Goal: Communication & Community: Answer question/provide support

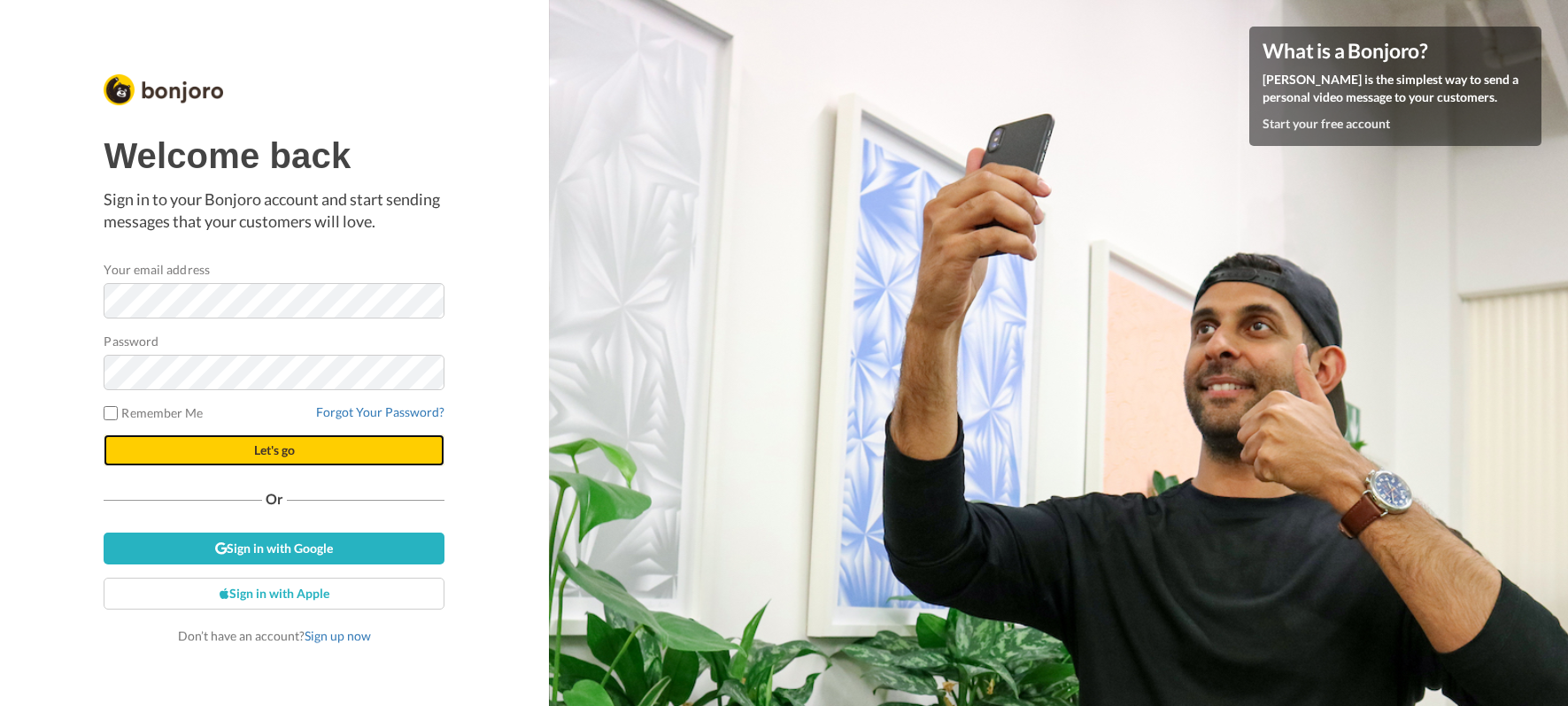
click at [284, 455] on span "Let's go" at bounding box center [274, 450] width 41 height 15
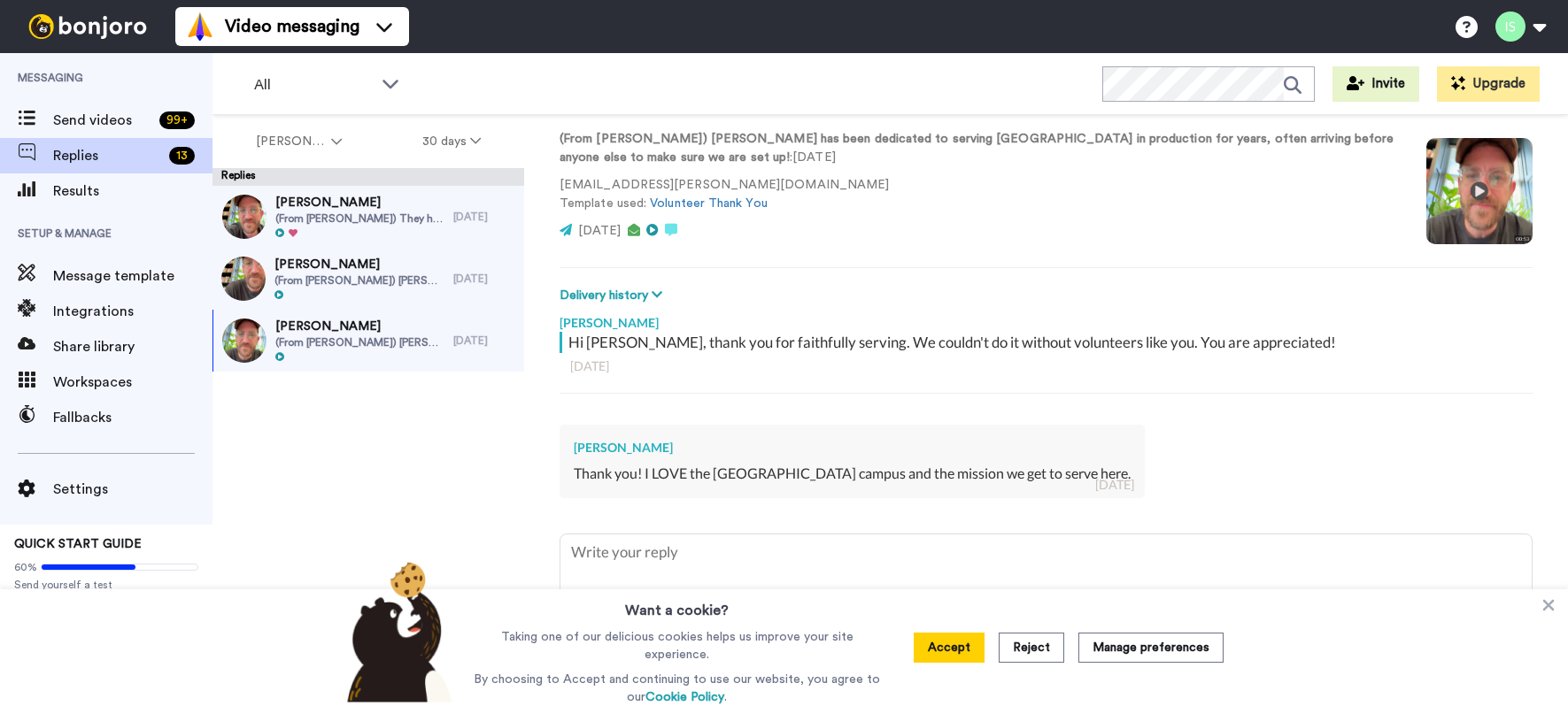
scroll to position [125, 0]
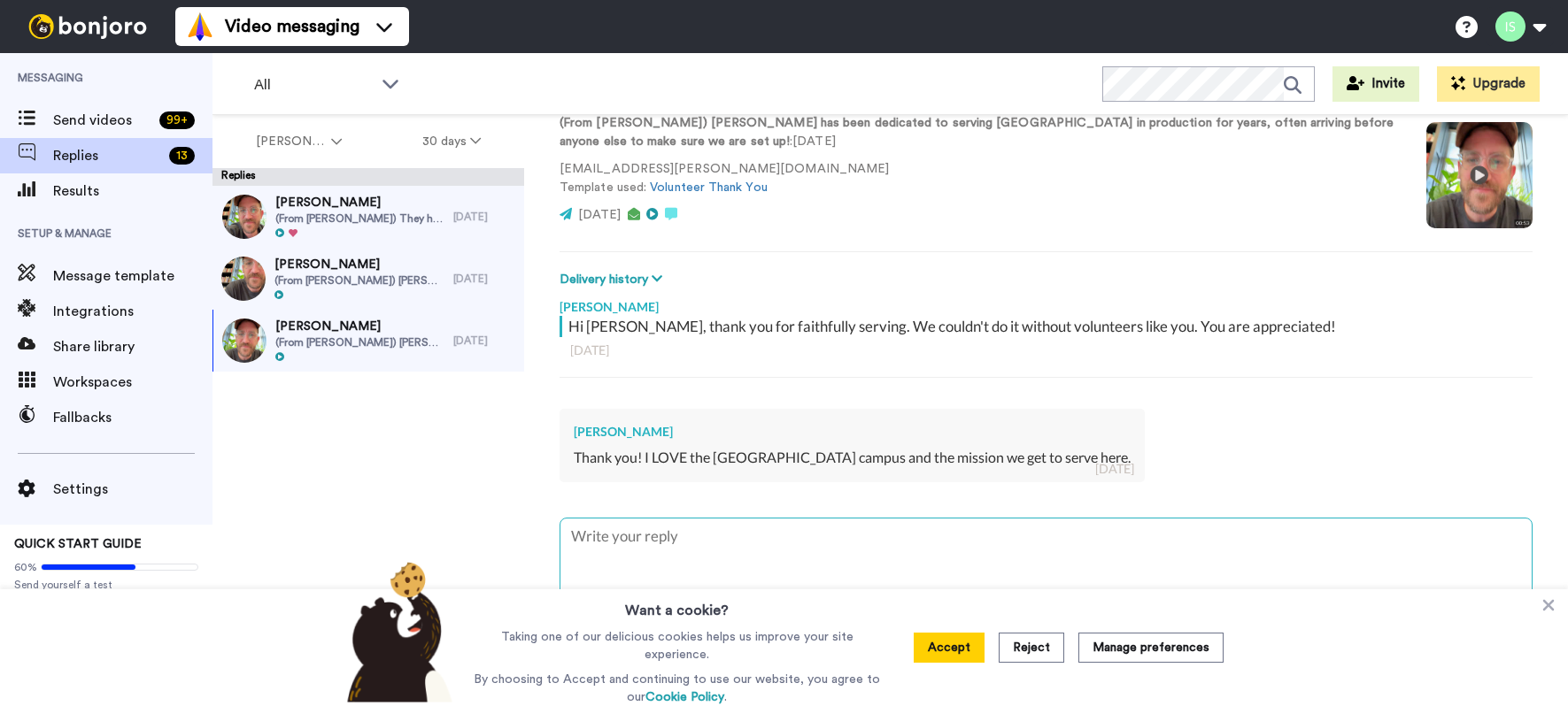
click at [688, 558] on textarea at bounding box center [1046, 575] width 971 height 114
type textarea "x"
type textarea "S"
type textarea "x"
type textarea "Sa"
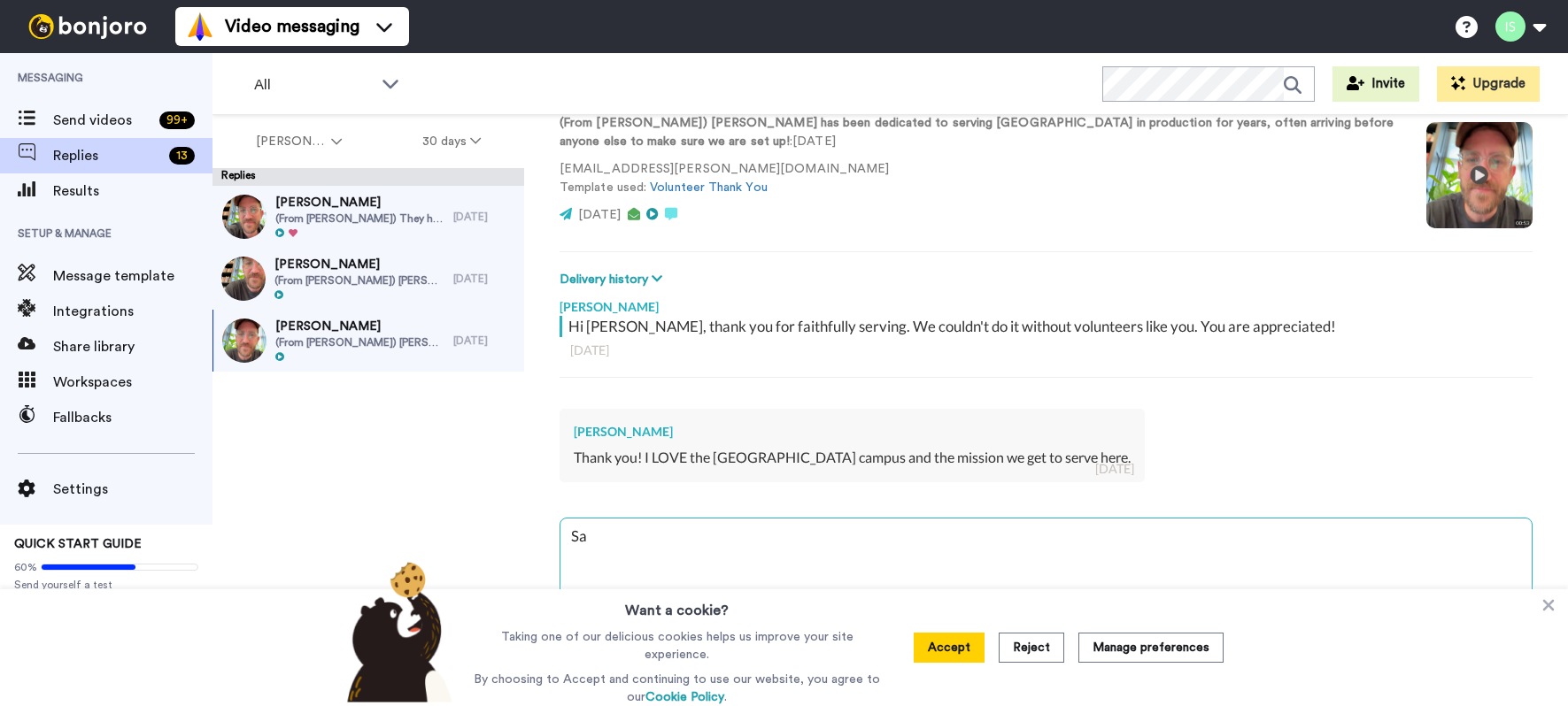
type textarea "x"
type textarea "Sam"
type textarea "x"
type textarea "Same"
type textarea "x"
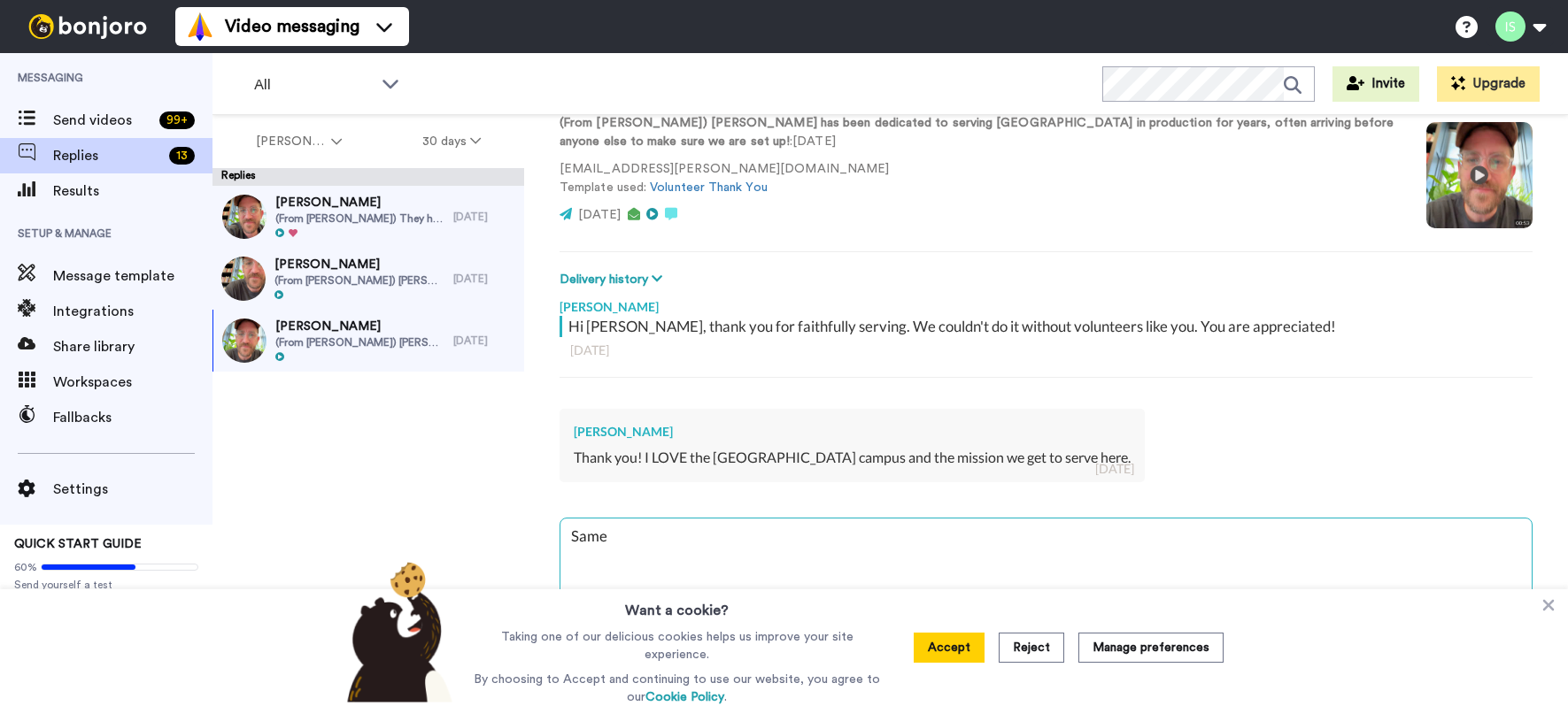
type textarea "Same"
type textarea "x"
type textarea "Same h"
type textarea "x"
type textarea "Same he"
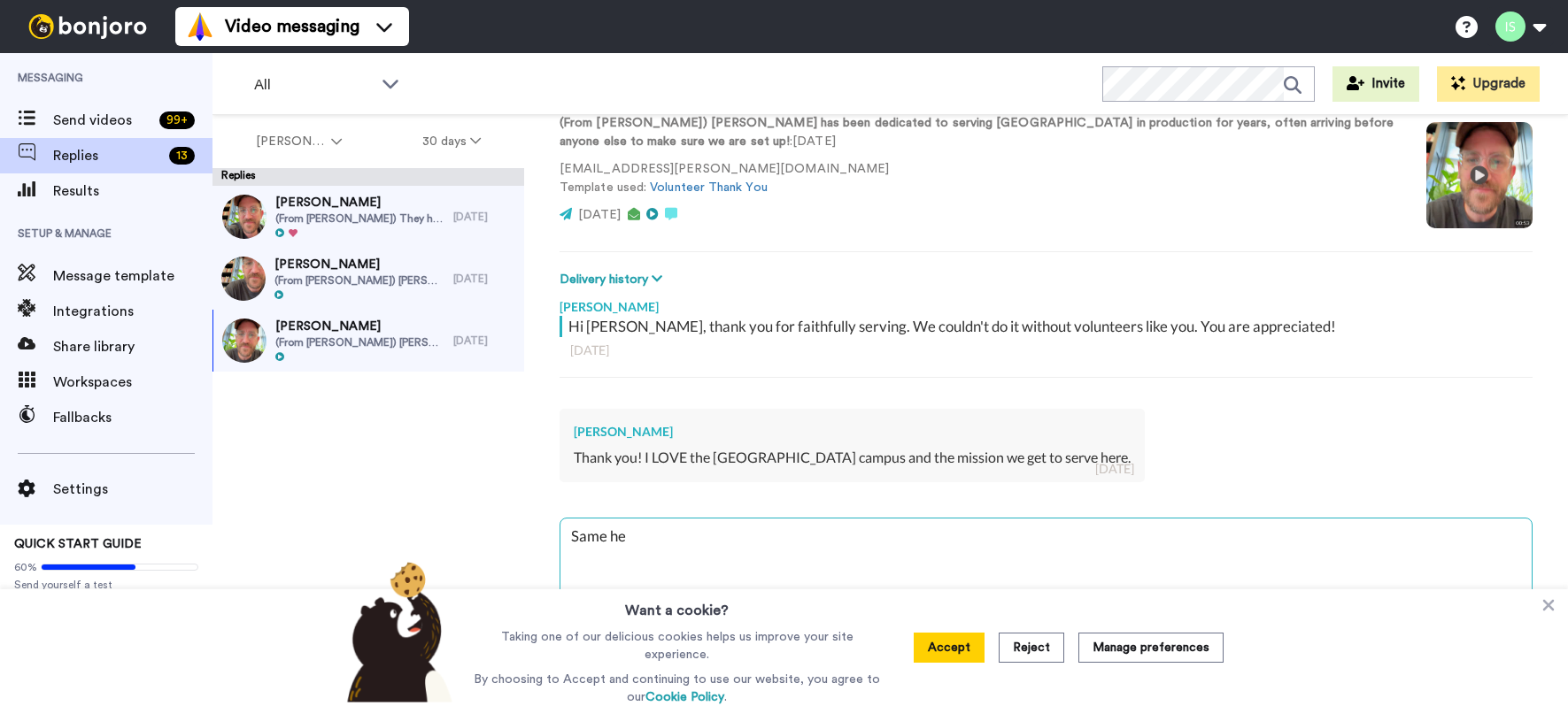
type textarea "x"
type textarea "Same her"
type textarea "x"
type textarea "Same here"
type textarea "x"
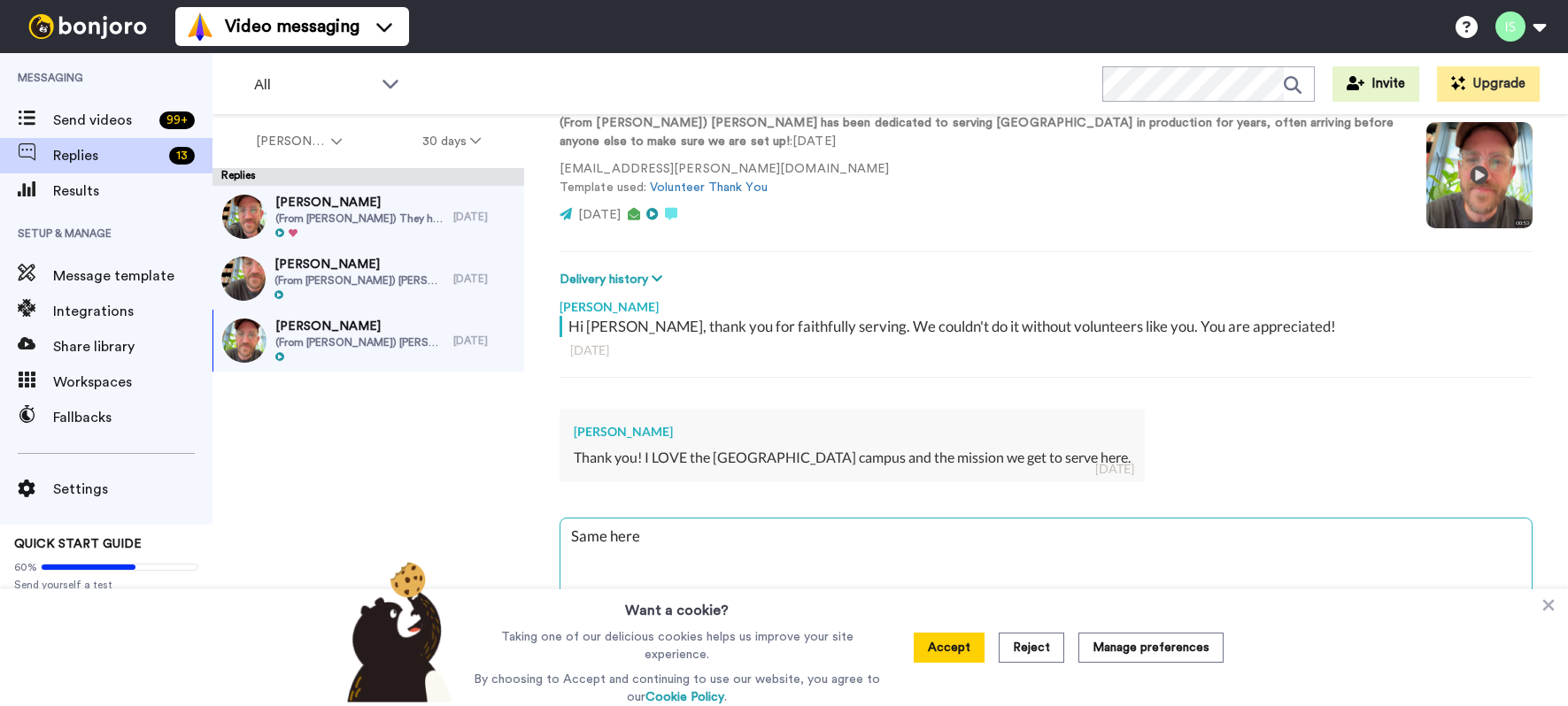
type textarea "Same here!"
type textarea "x"
type textarea "Same here!"
click at [962, 652] on button "Accept" at bounding box center [949, 648] width 71 height 30
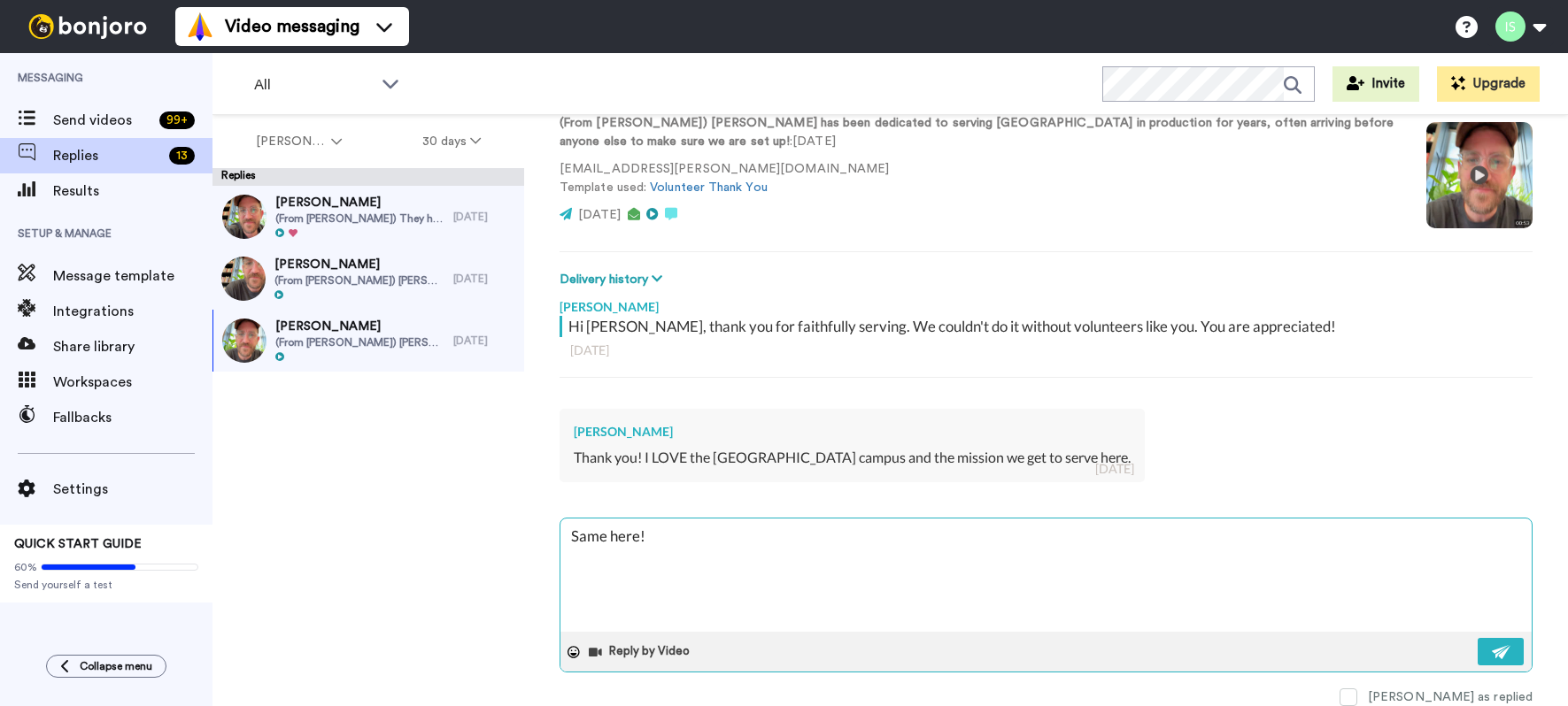
click at [1409, 576] on textarea "Same here!" at bounding box center [1046, 575] width 971 height 114
type textarea "x"
type textarea "Same here! G"
type textarea "x"
type textarea "Same here! Gr"
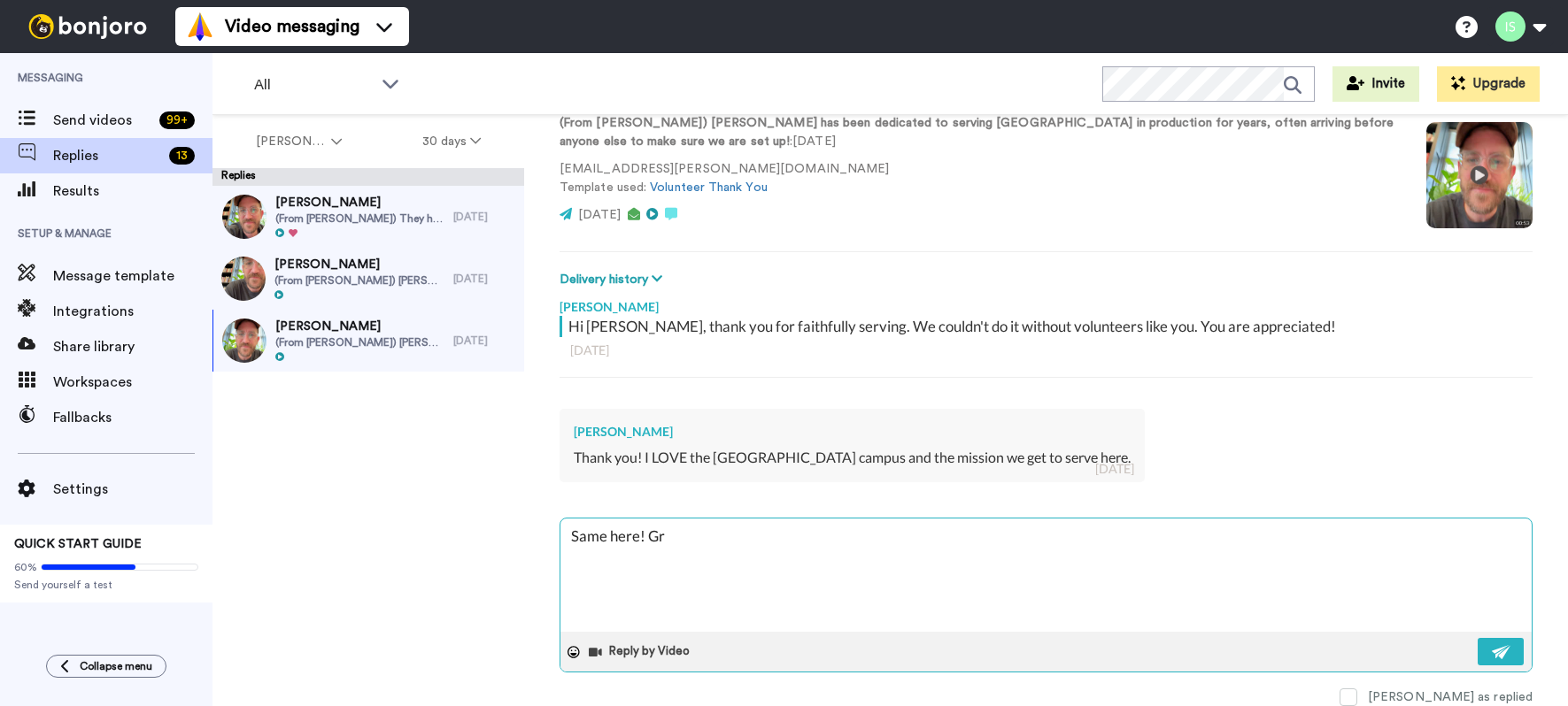
type textarea "x"
type textarea "Same here! Gra"
type textarea "x"
type textarea "Same here! Grat"
type textarea "x"
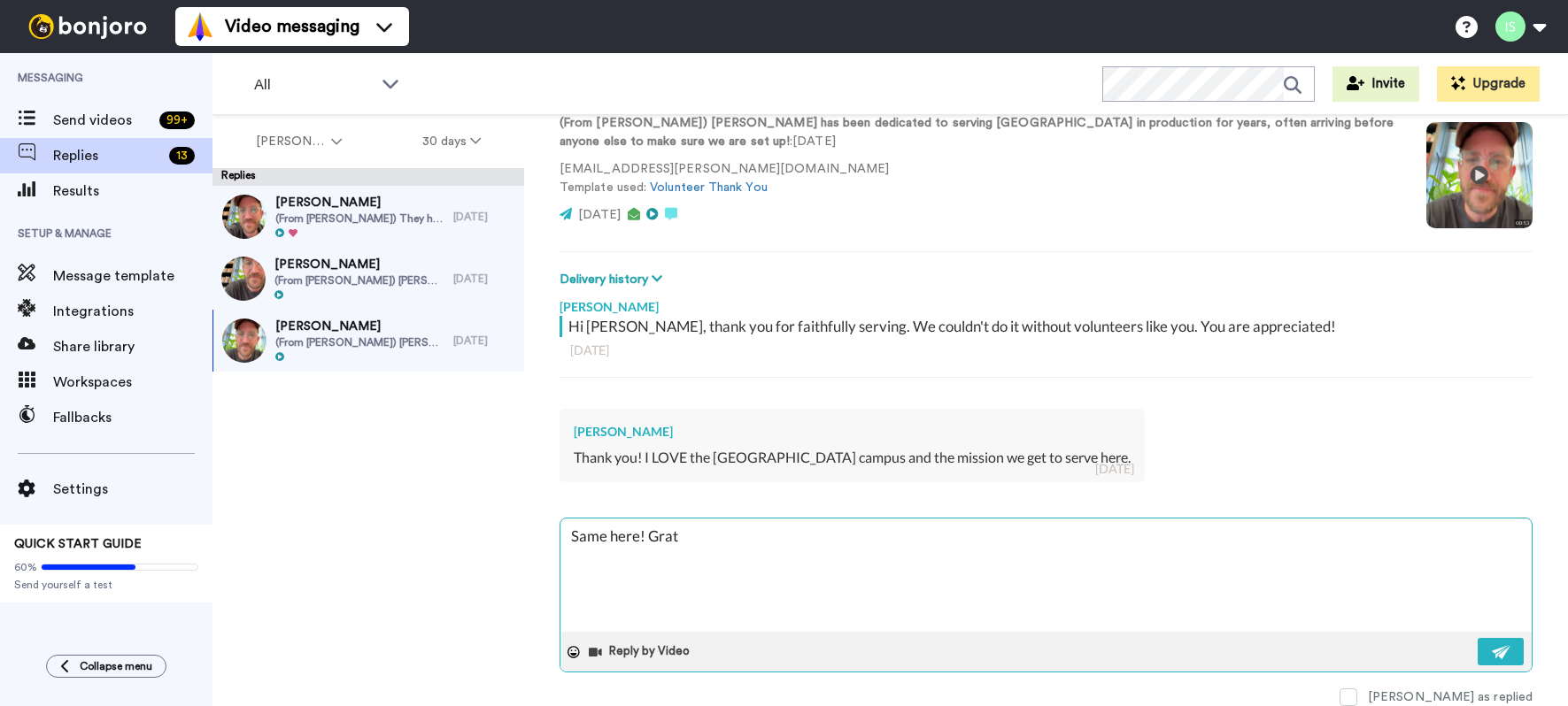
type textarea "Same here! Grate"
type textarea "x"
type textarea "Same here! Gratefu"
type textarea "x"
type textarea "Same here! Grateful"
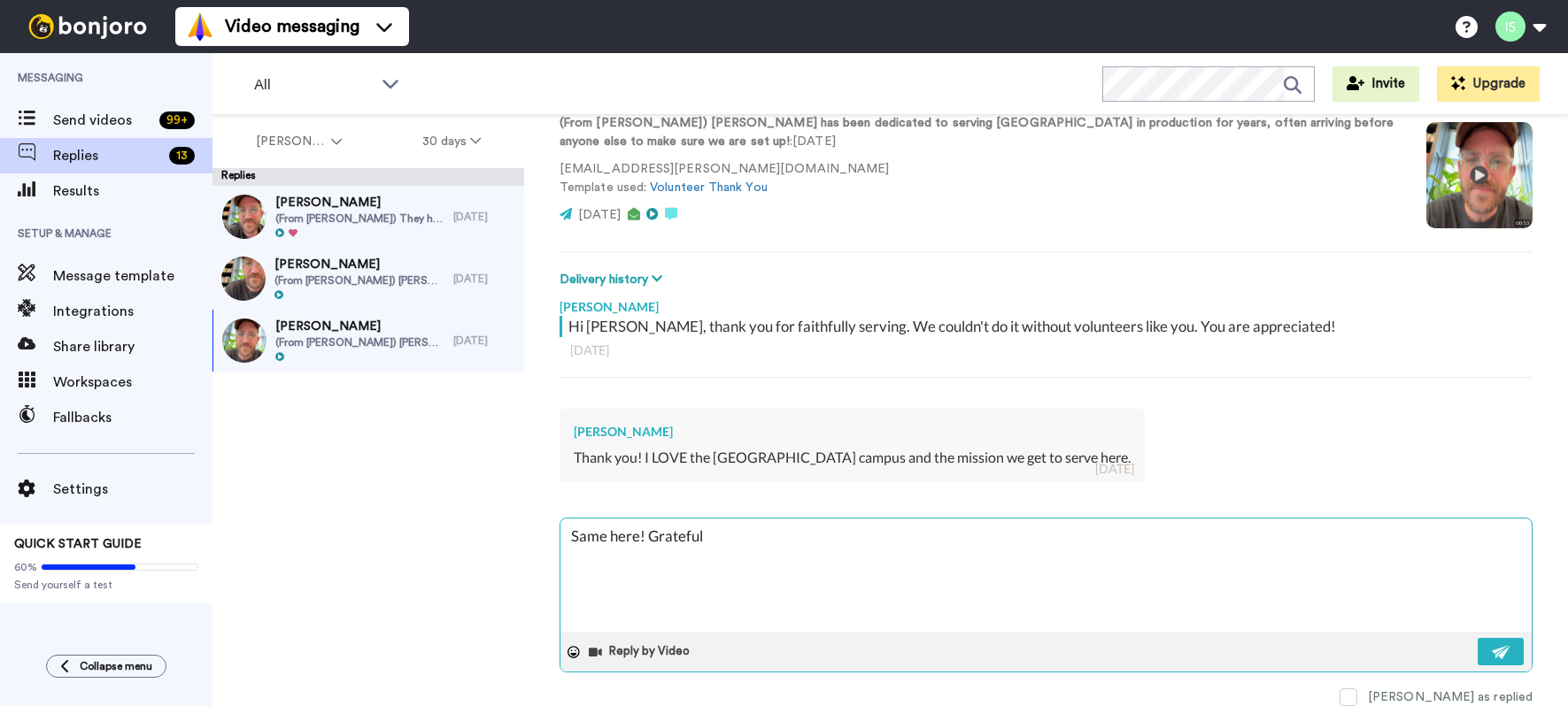
type textarea "x"
type textarea "Same here! Grateful"
type textarea "x"
type textarea "Same here! Grateful f"
type textarea "x"
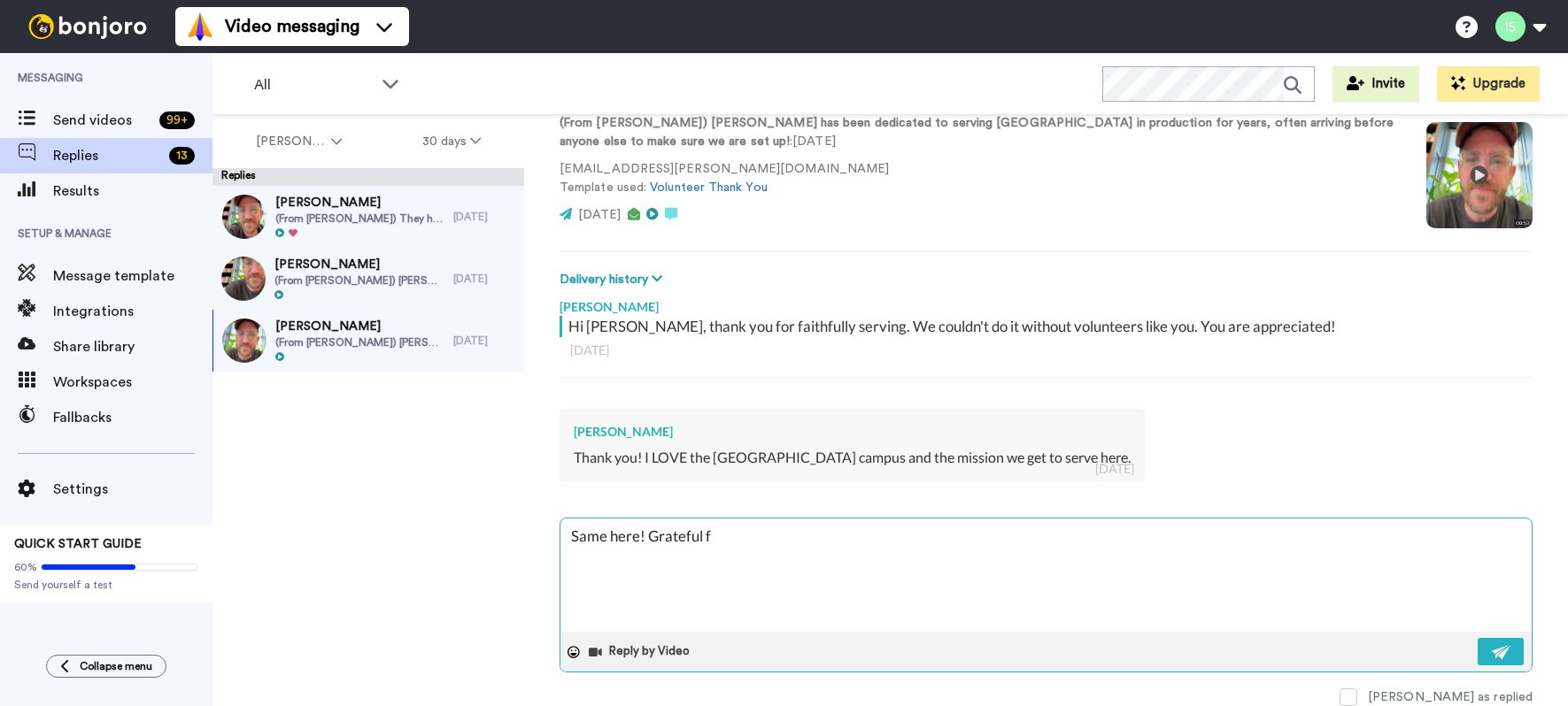
type textarea "Same here! Grateful fo"
type textarea "x"
type textarea "Same here! Grateful for"
type textarea "x"
type textarea "Same here! Grateful for"
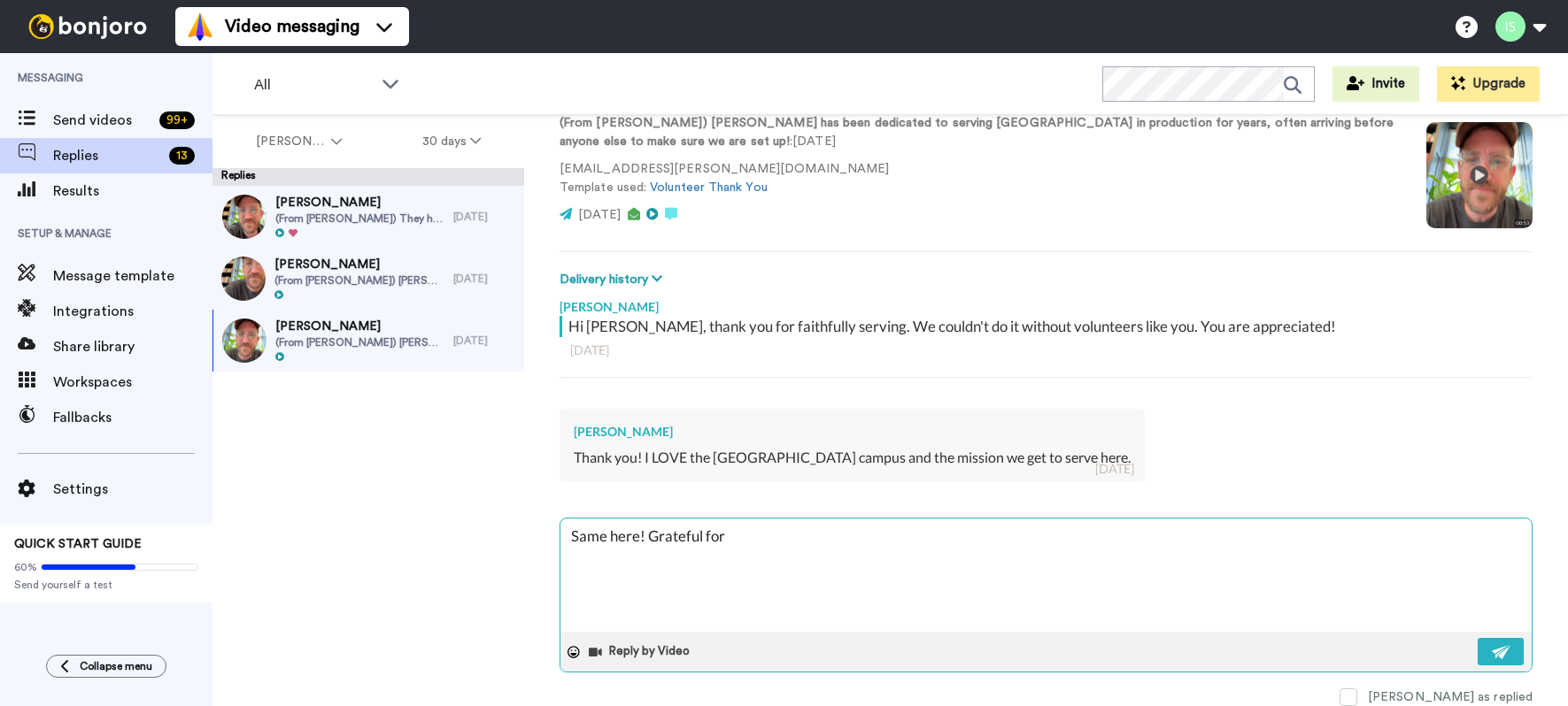
type textarea "x"
type textarea "Same here! Grateful for y"
type textarea "x"
type textarea "Same here! Grateful for yo"
type textarea "x"
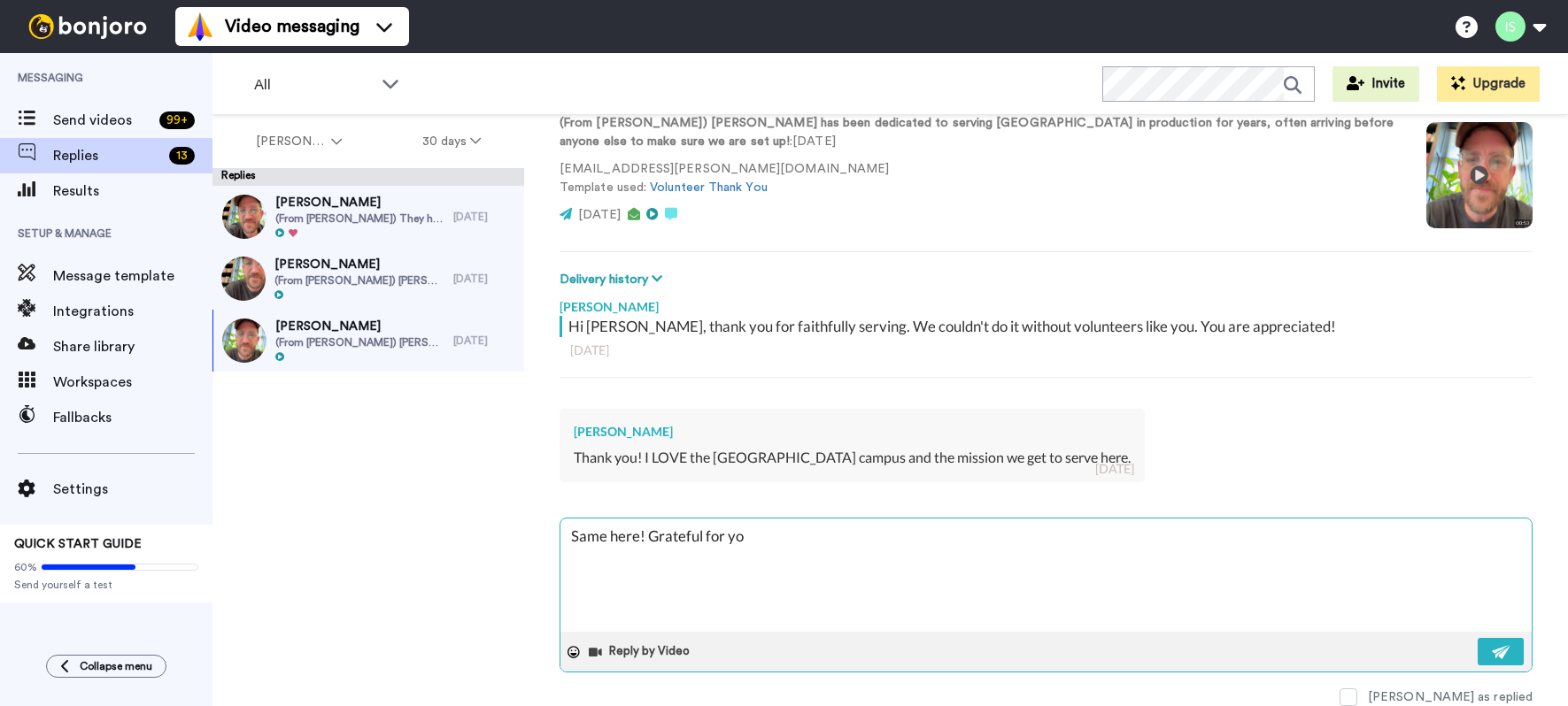
type textarea "Same here! Grateful for you"
type textarea "x"
type textarea "Same here! Grateful for you,"
type textarea "x"
type textarea "Same here! Grateful for you,"
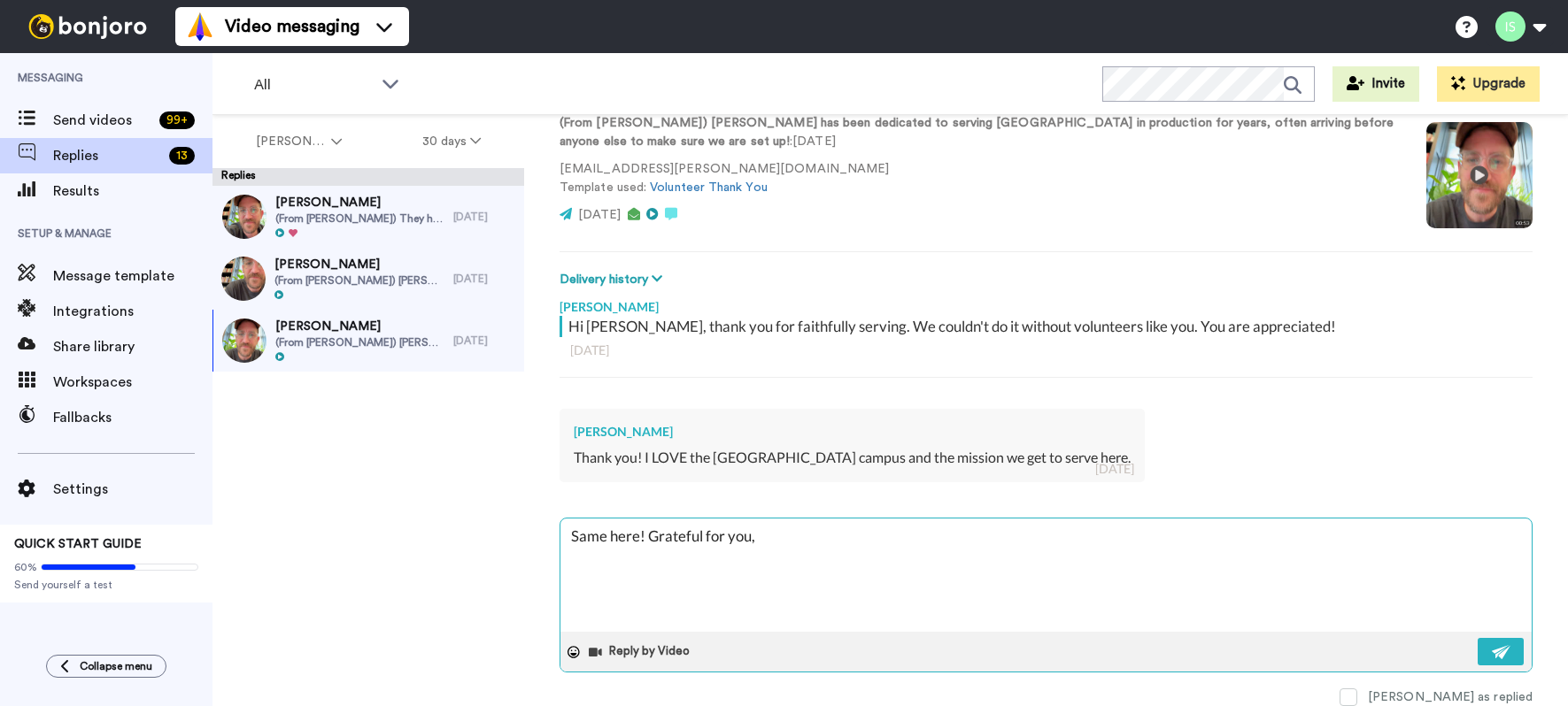
type textarea "x"
type textarea "Same here! Grateful for you, b"
type textarea "x"
type textarea "Same here! Grateful for you, br"
type textarea "x"
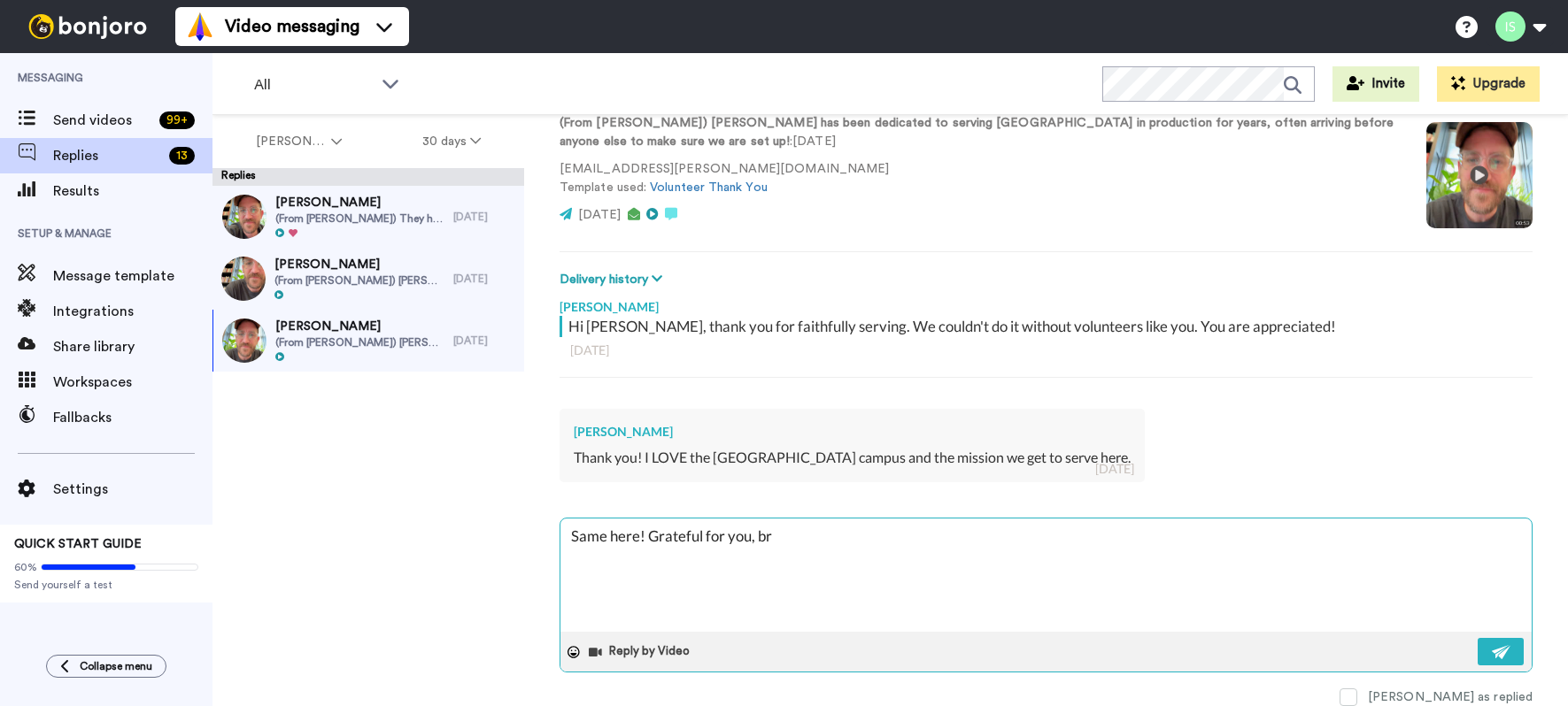
type textarea "Same here! Grateful for you, bro"
type textarea "x"
type textarea "Same here! Grateful for you, bro."
type textarea "x"
type textarea "Same here! Grateful for you, bro."
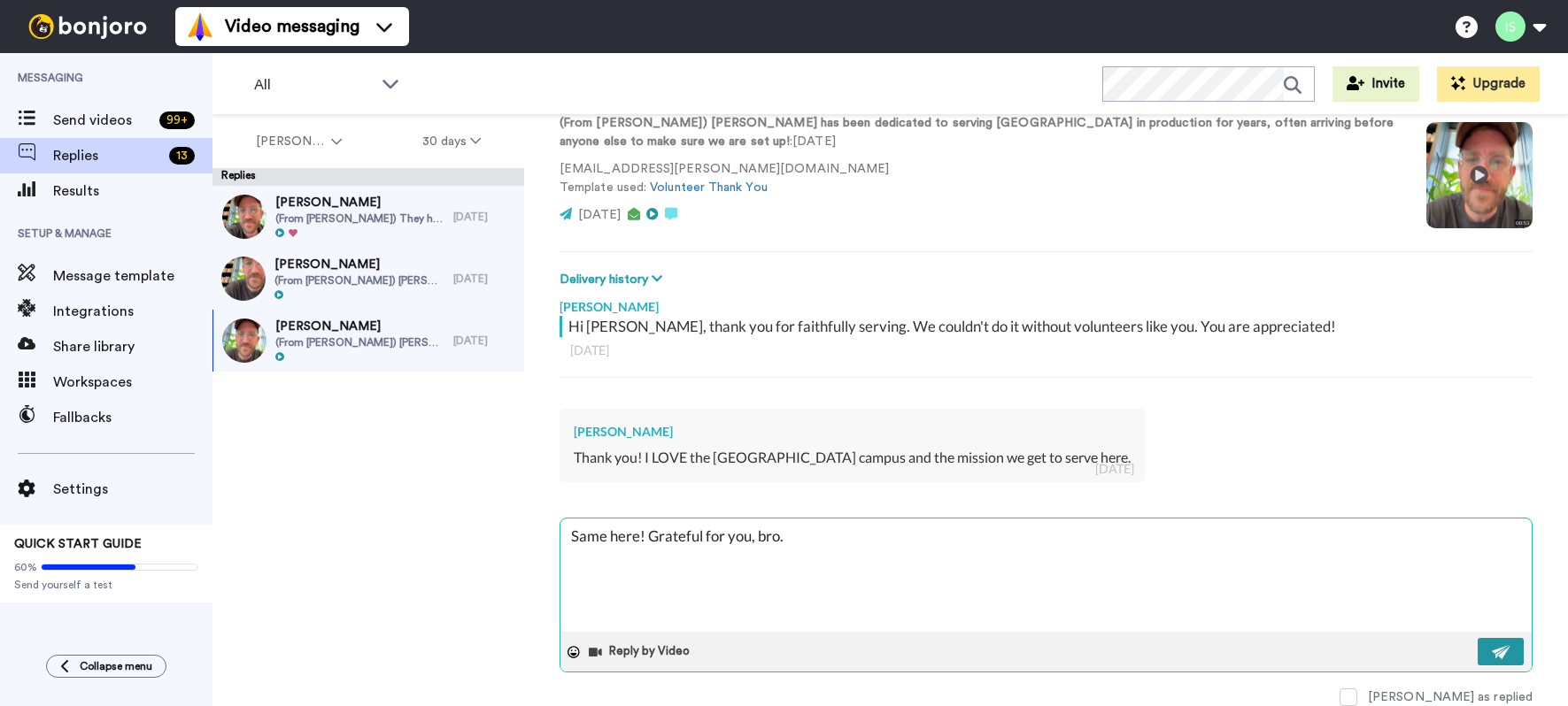
click at [1496, 646] on img at bounding box center [1501, 652] width 19 height 14
type textarea "x"
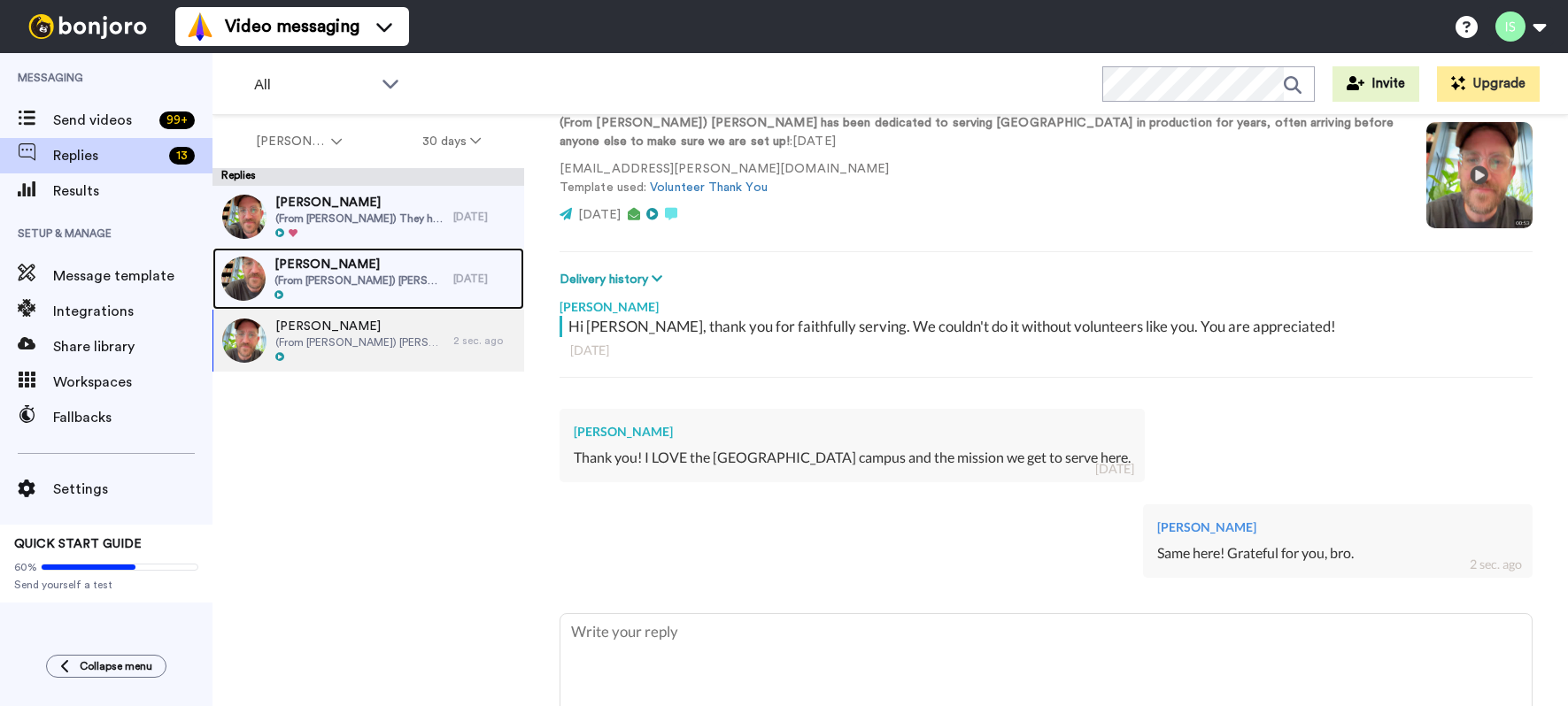
click at [411, 274] on span "(From Misti) Jermaine LOVES serving. He will stand at our patio door when it is…" at bounding box center [359, 280] width 170 height 14
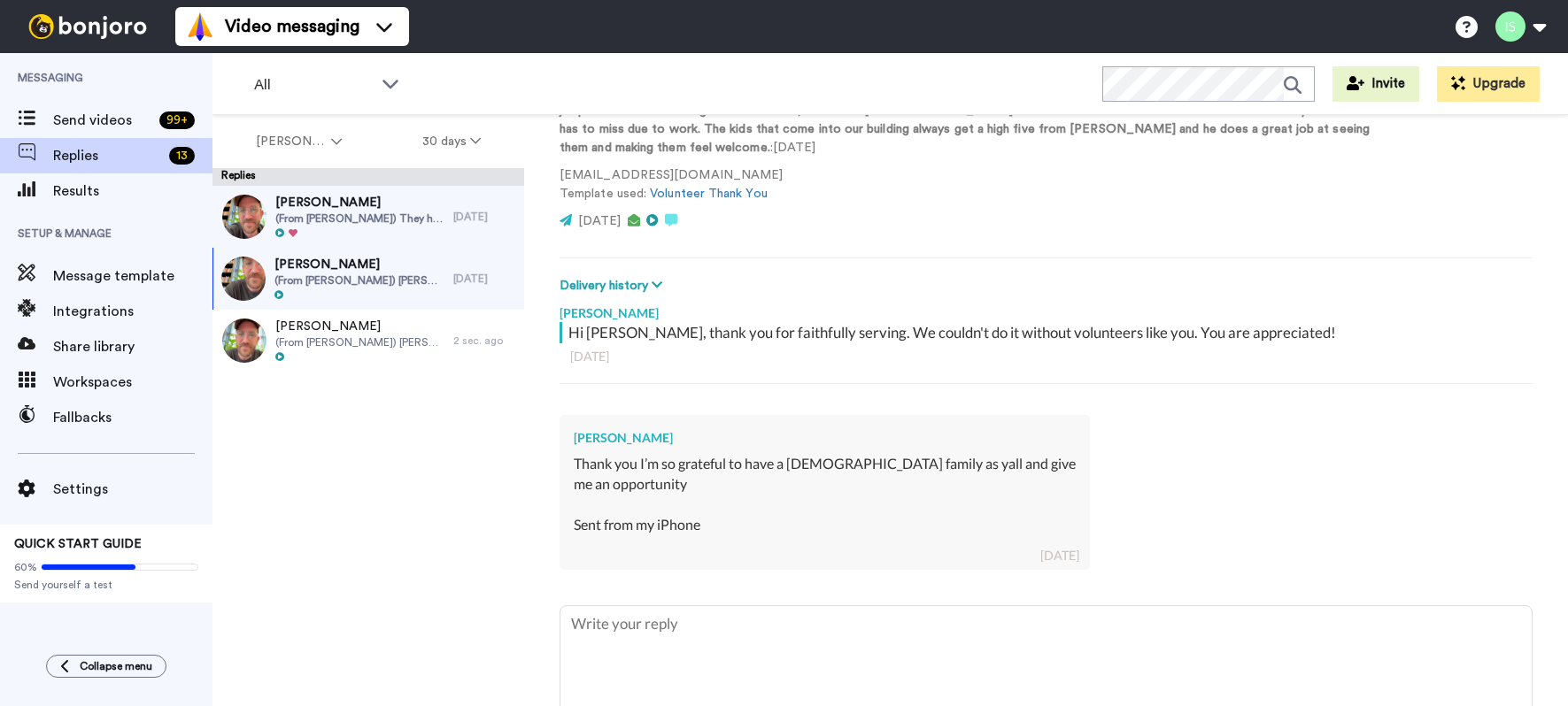
scroll to position [162, 0]
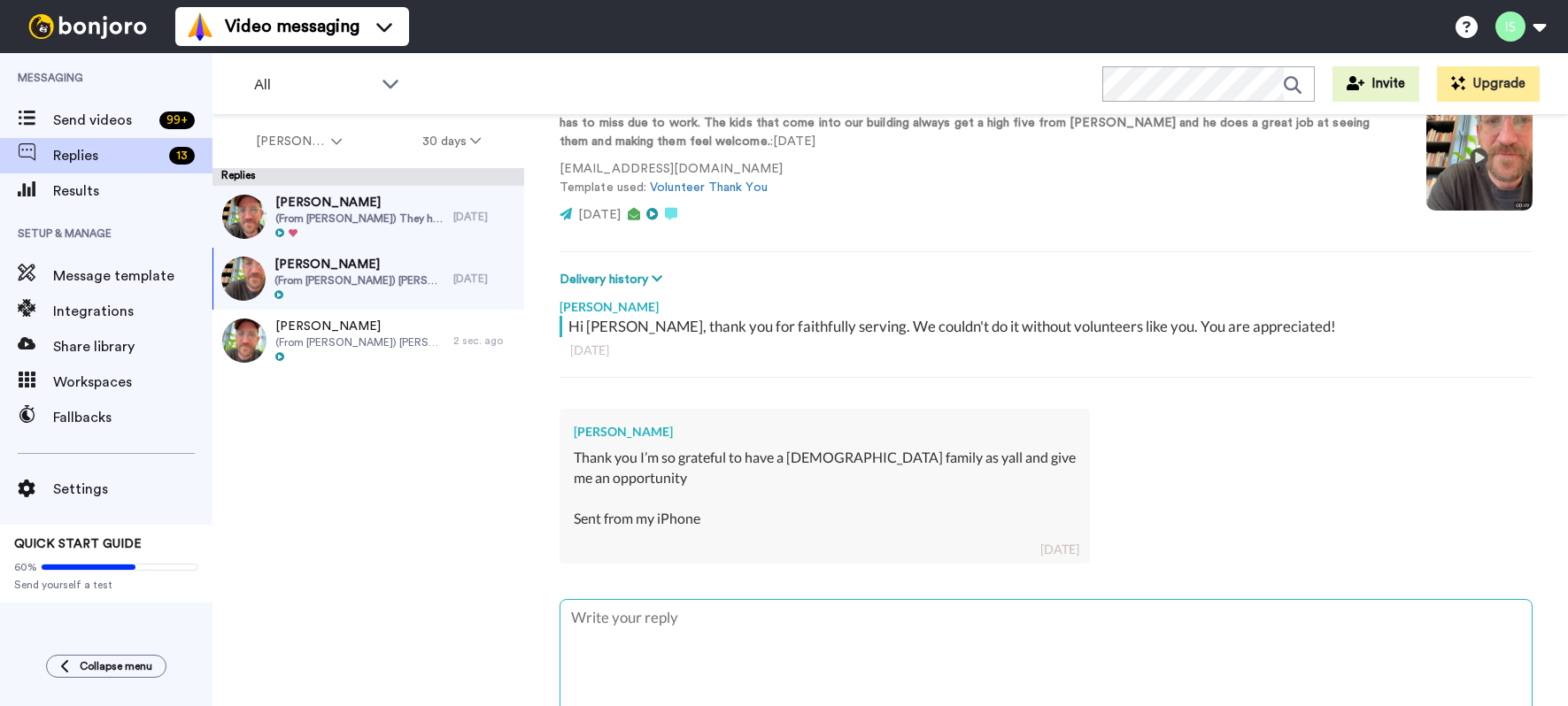
click at [865, 619] on textarea at bounding box center [1046, 656] width 971 height 114
type textarea "x"
type textarea "I"
type textarea "x"
type textarea "It"
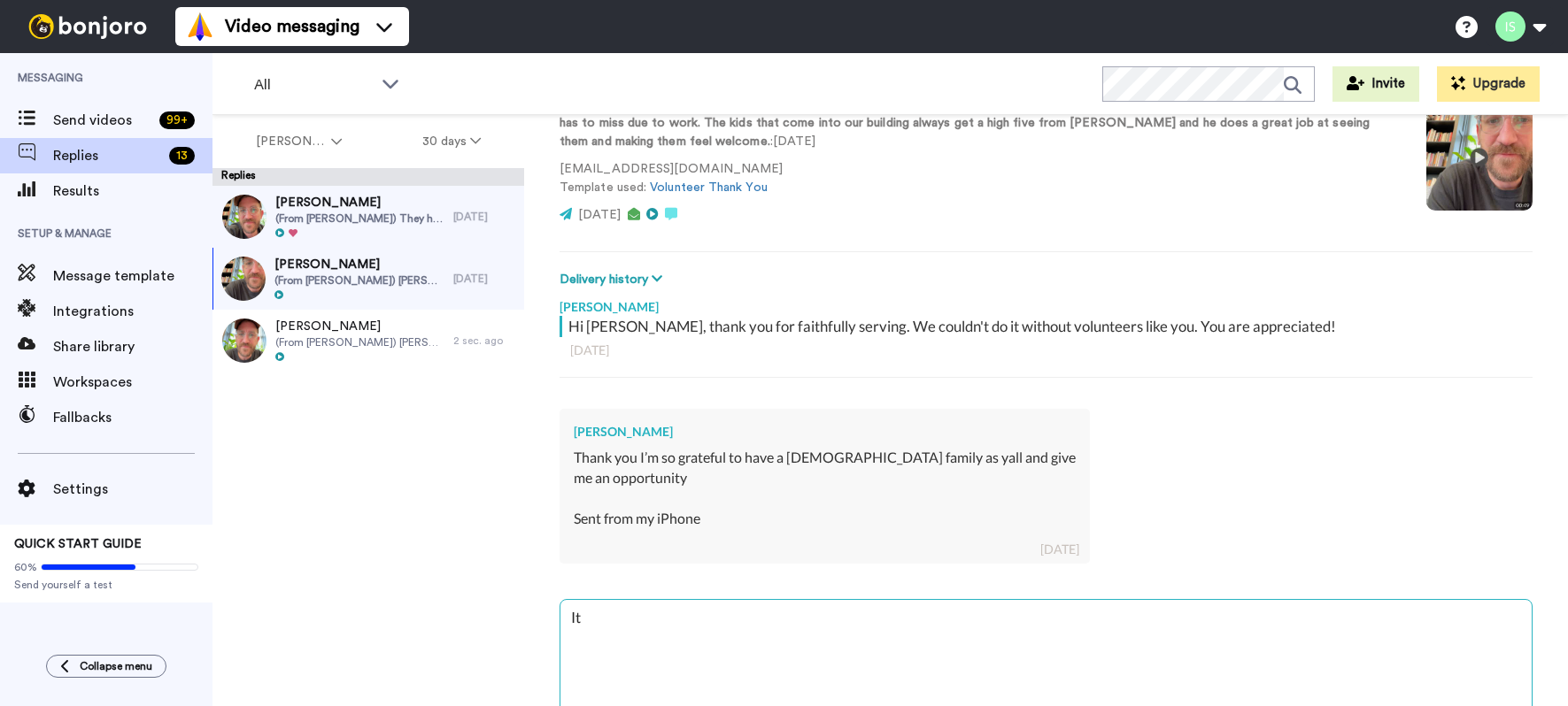
type textarea "x"
type textarea "It'"
type textarea "x"
type textarea "It's"
type textarea "x"
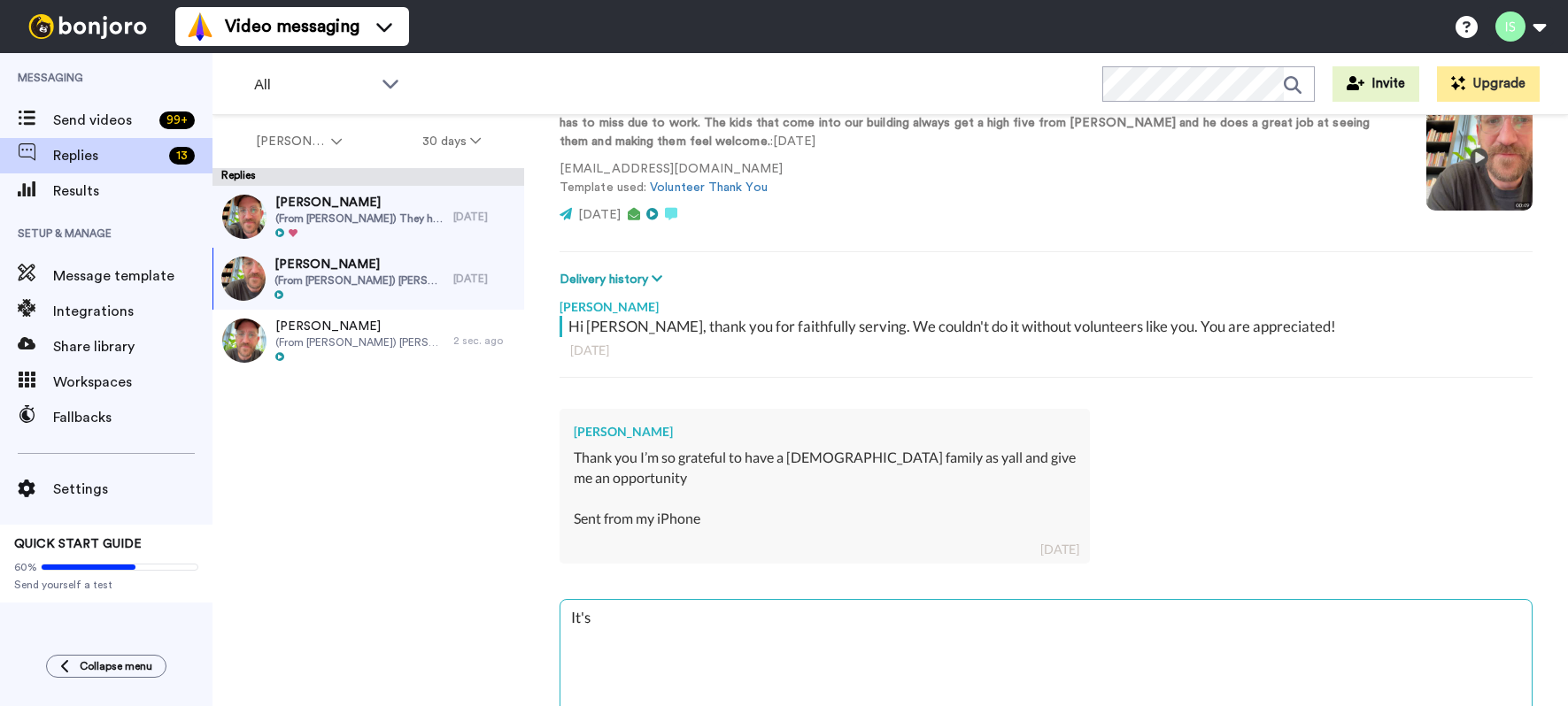
type textarea "It's"
type textarea "x"
type textarea "It's a"
type textarea "x"
type textarea "It's a j"
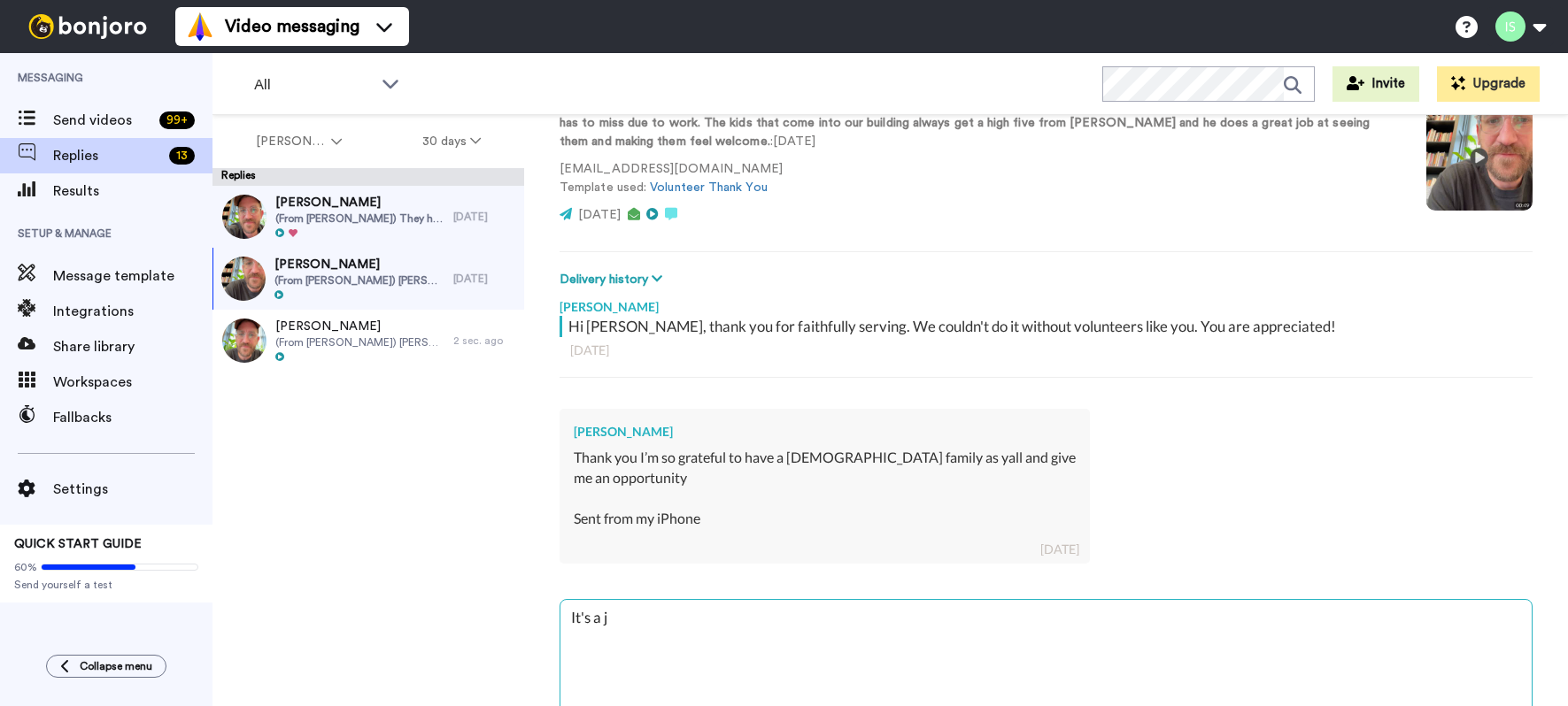
type textarea "x"
type textarea "It's a jo"
type textarea "x"
type textarea "It's a joy"
type textarea "x"
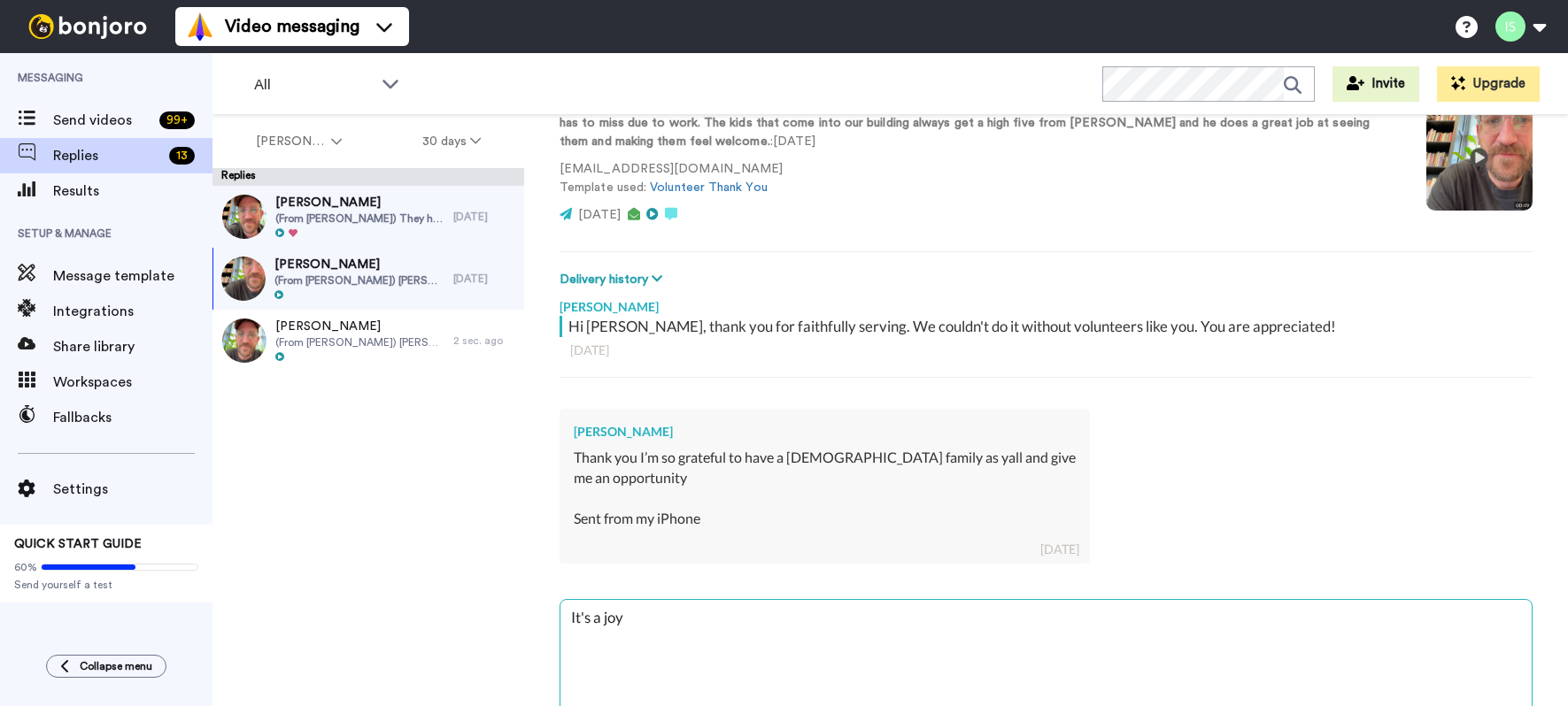
type textarea "It's a joy t"
type textarea "x"
type textarea "It's a joy to"
type textarea "x"
type textarea "It's a joy to"
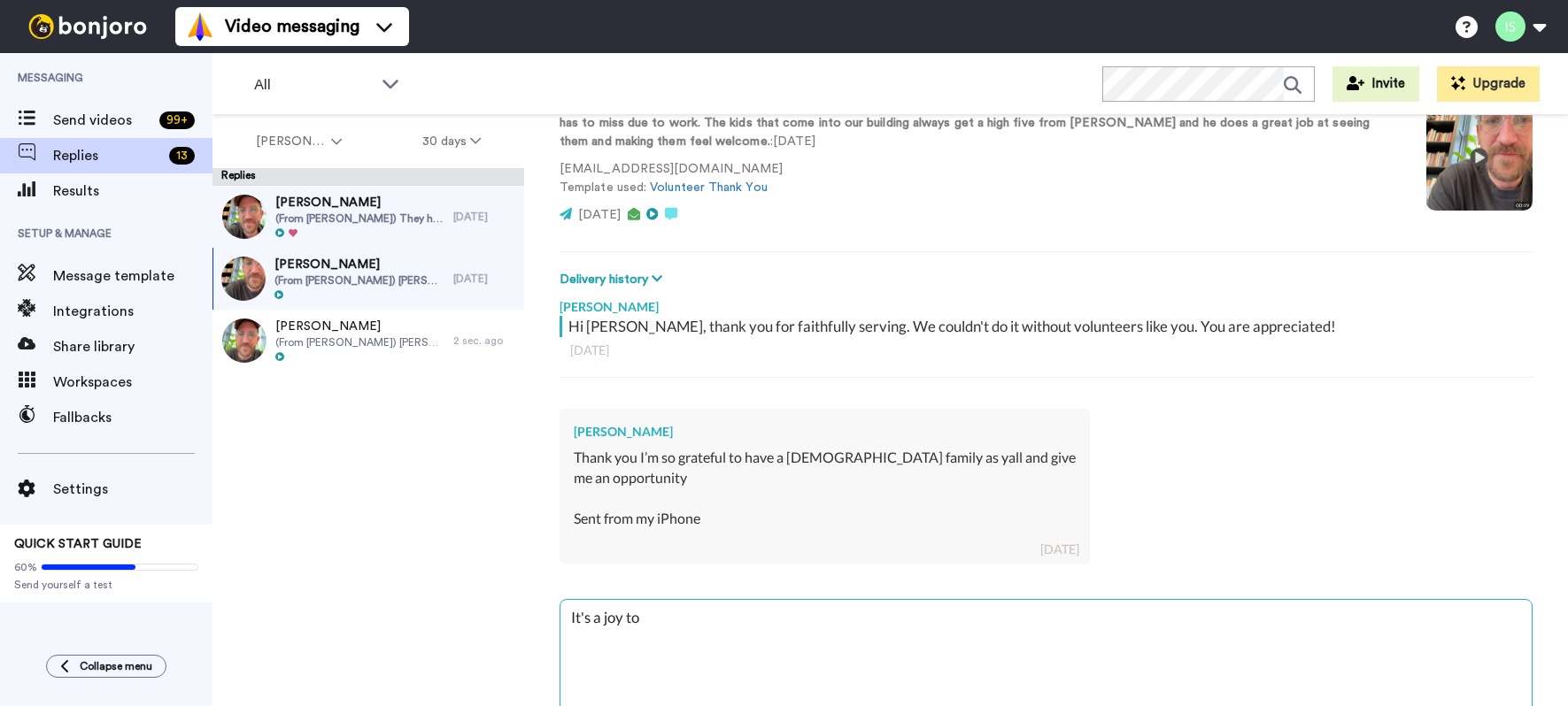
type textarea "x"
type textarea "It's a joy to s"
type textarea "x"
type textarea "It's a joy to se"
type textarea "x"
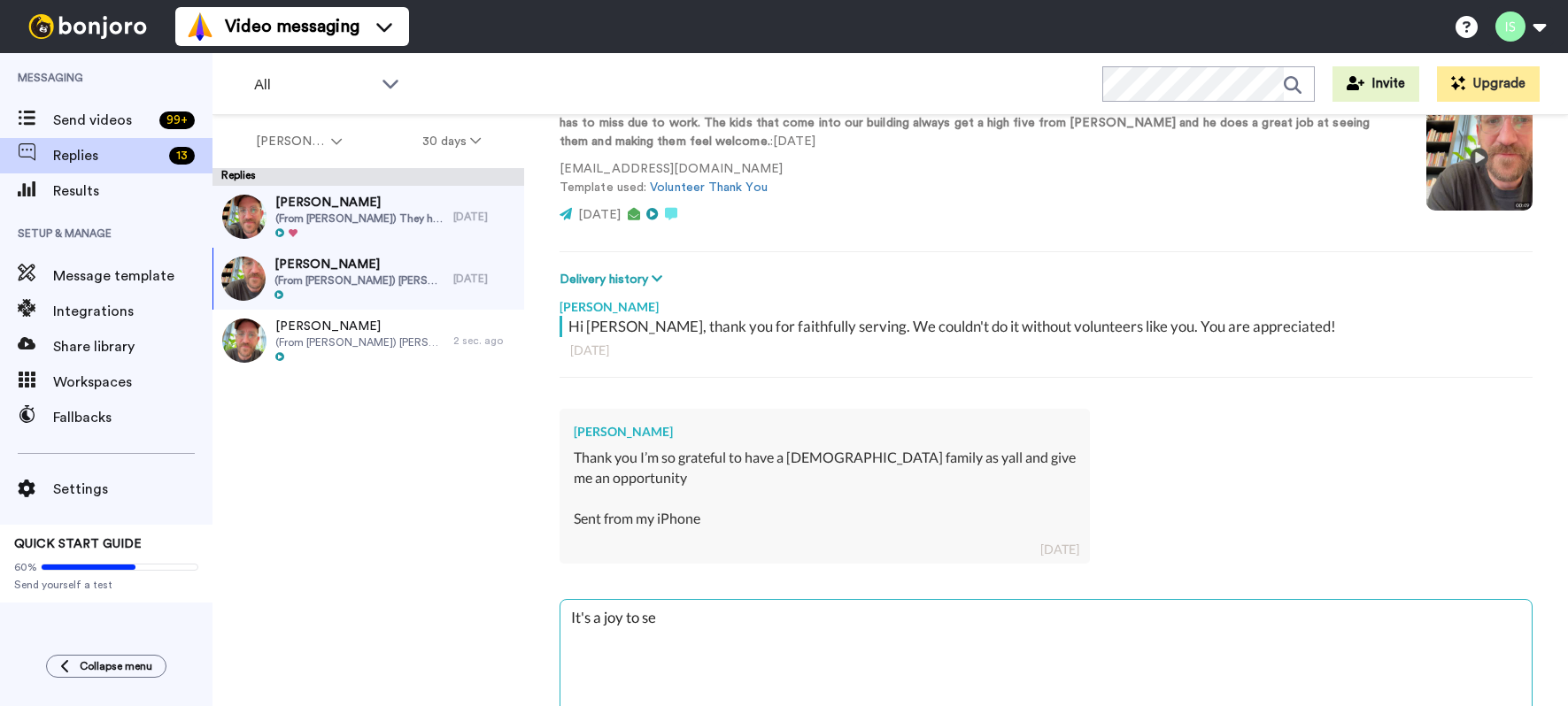
type textarea "It's a joy to s"
type textarea "x"
type textarea "It's a joy to"
type textarea "x"
type textarea "It's a joy to b"
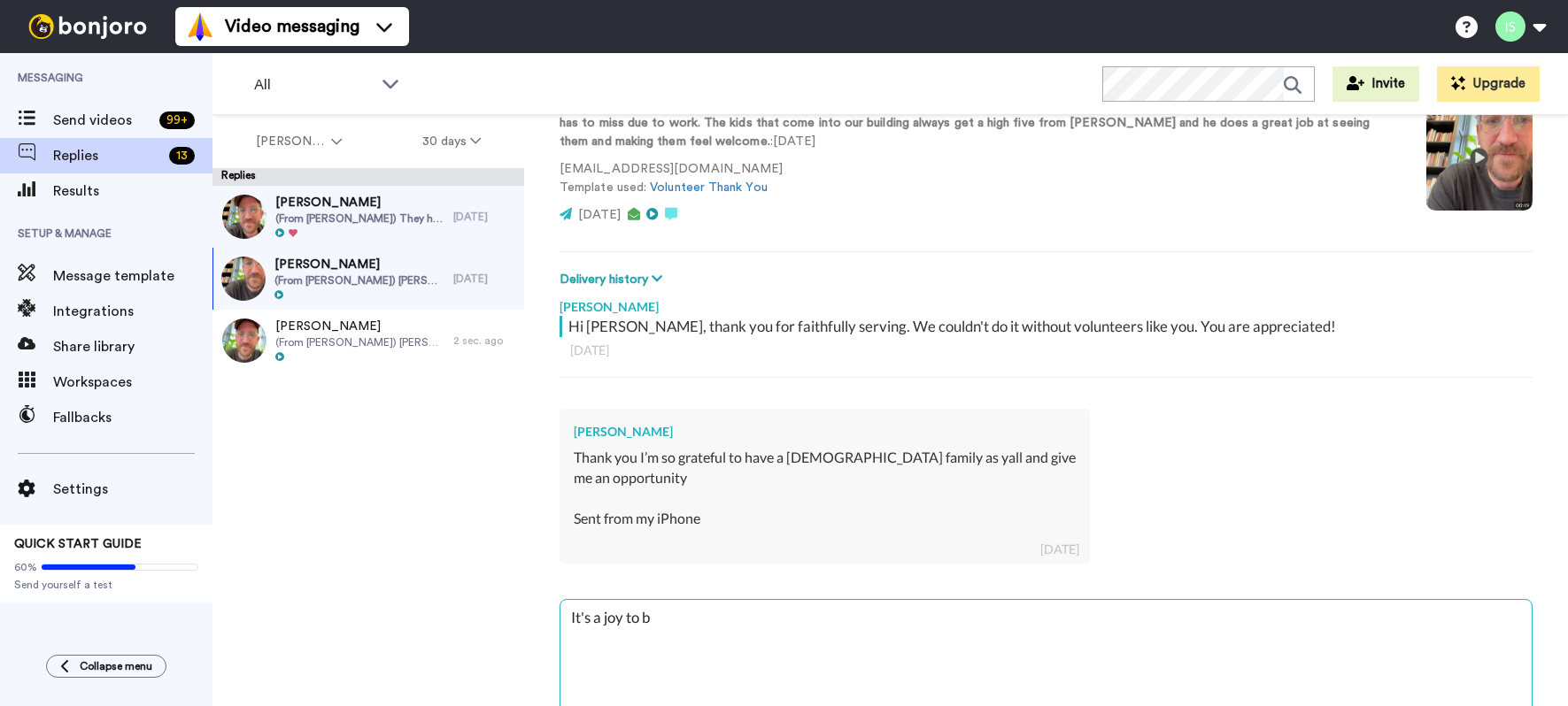
type textarea "x"
type textarea "It's a joy to be"
type textarea "x"
type textarea "It's a joy to be"
type textarea "x"
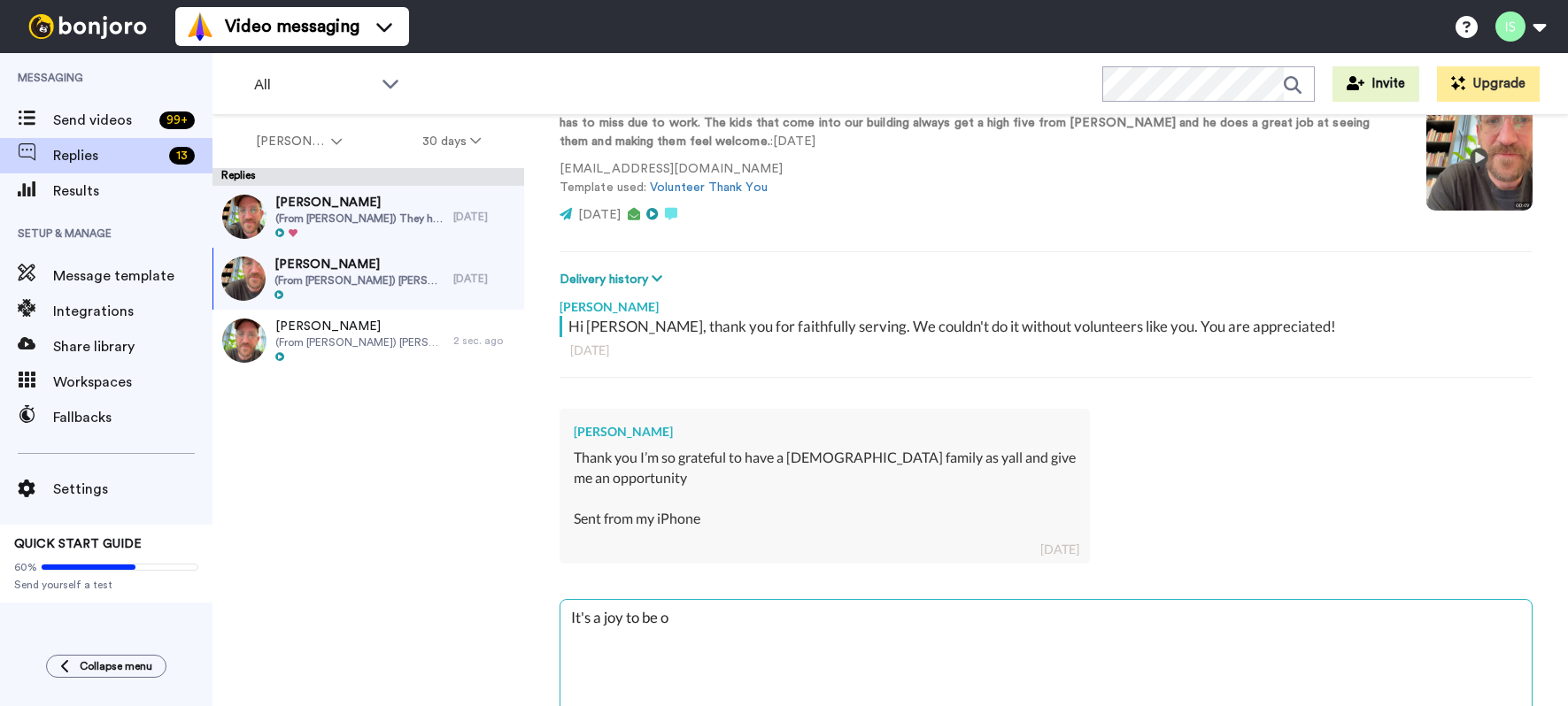
type textarea "It's a joy to be on"
type textarea "x"
type textarea "It's a joy to be on"
type textarea "x"
type textarea "It's a joy to be on m"
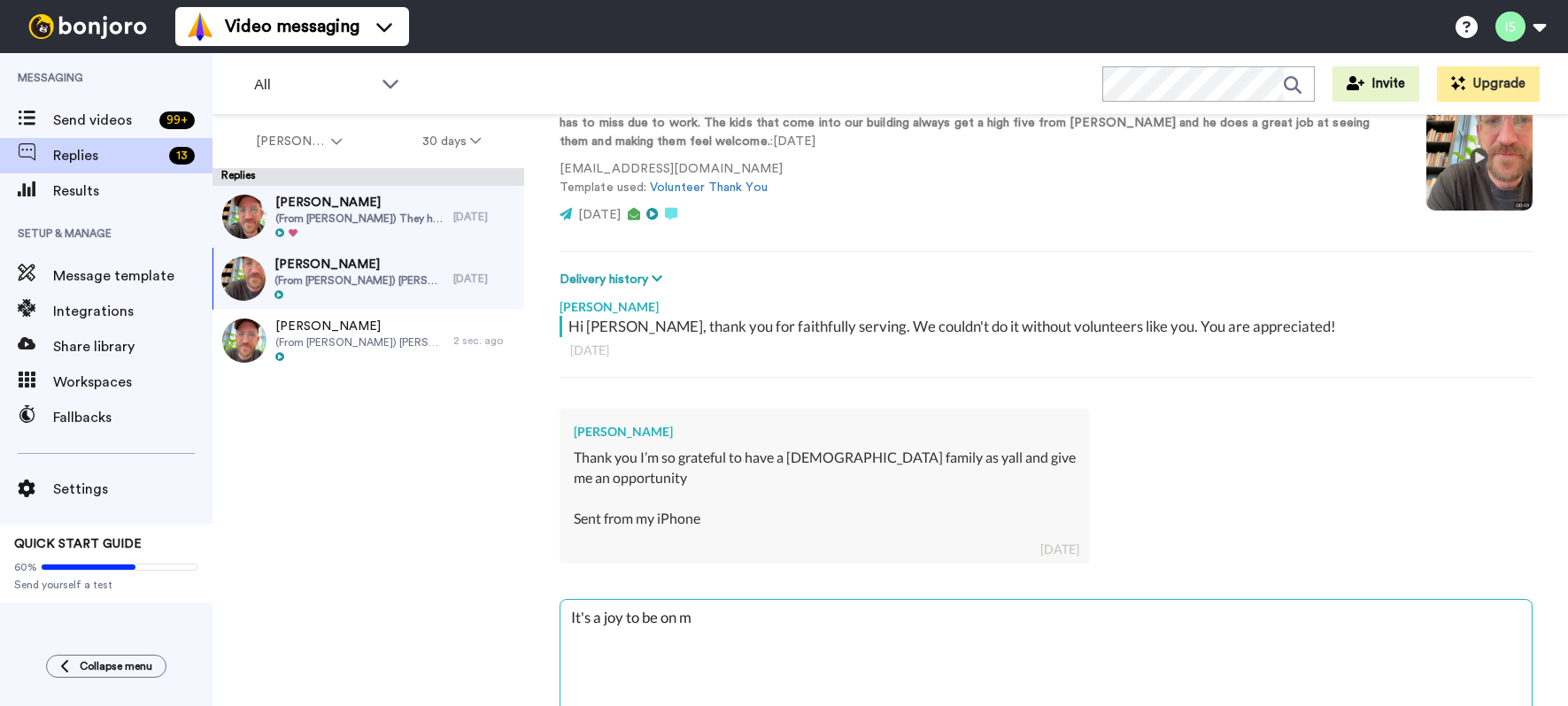
type textarea "x"
type textarea "It's a joy to be on mi"
type textarea "x"
type textarea "It's a joy to be on mis"
type textarea "x"
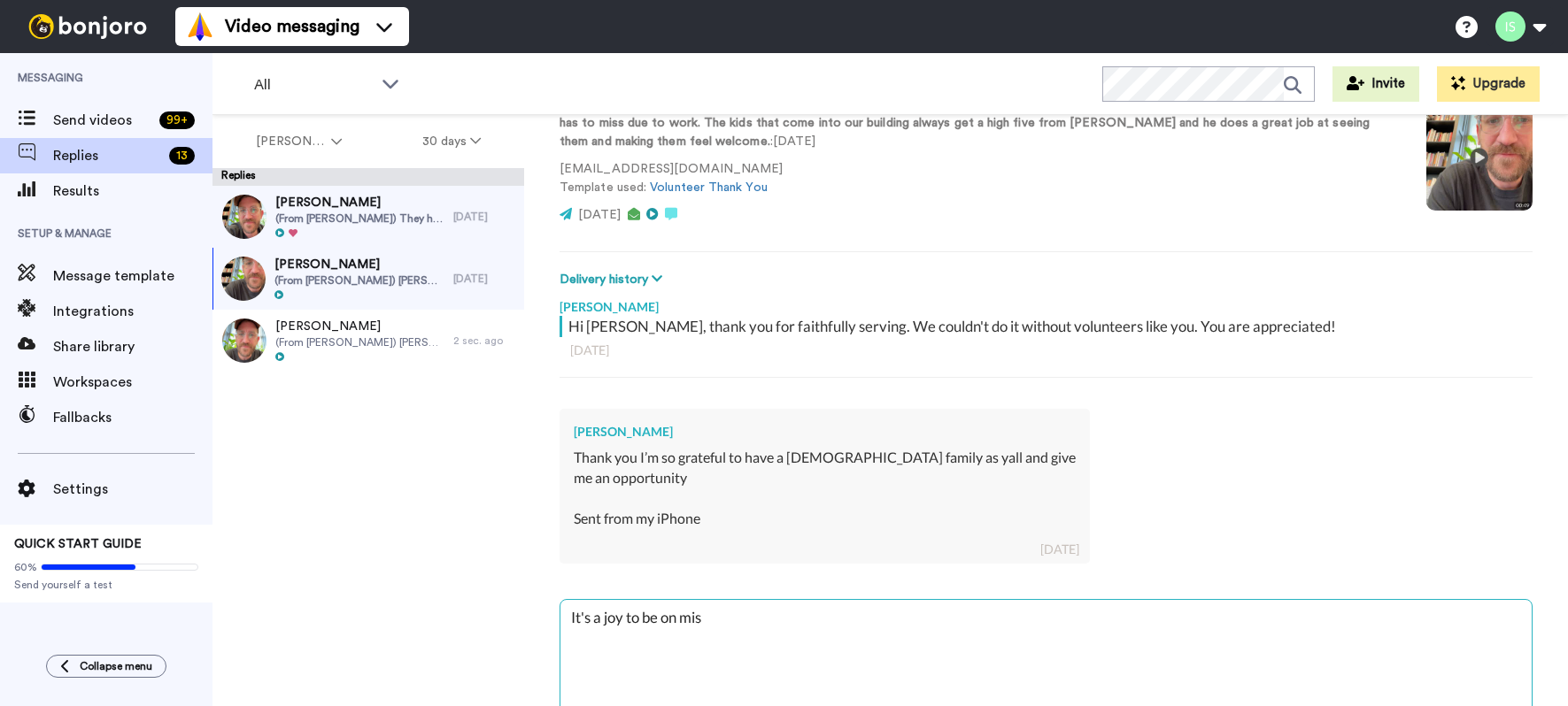
type textarea "It's a joy to be on miss"
type textarea "x"
type textarea "It's a joy to be on missi"
type textarea "x"
type textarea "It's a joy to be on missio"
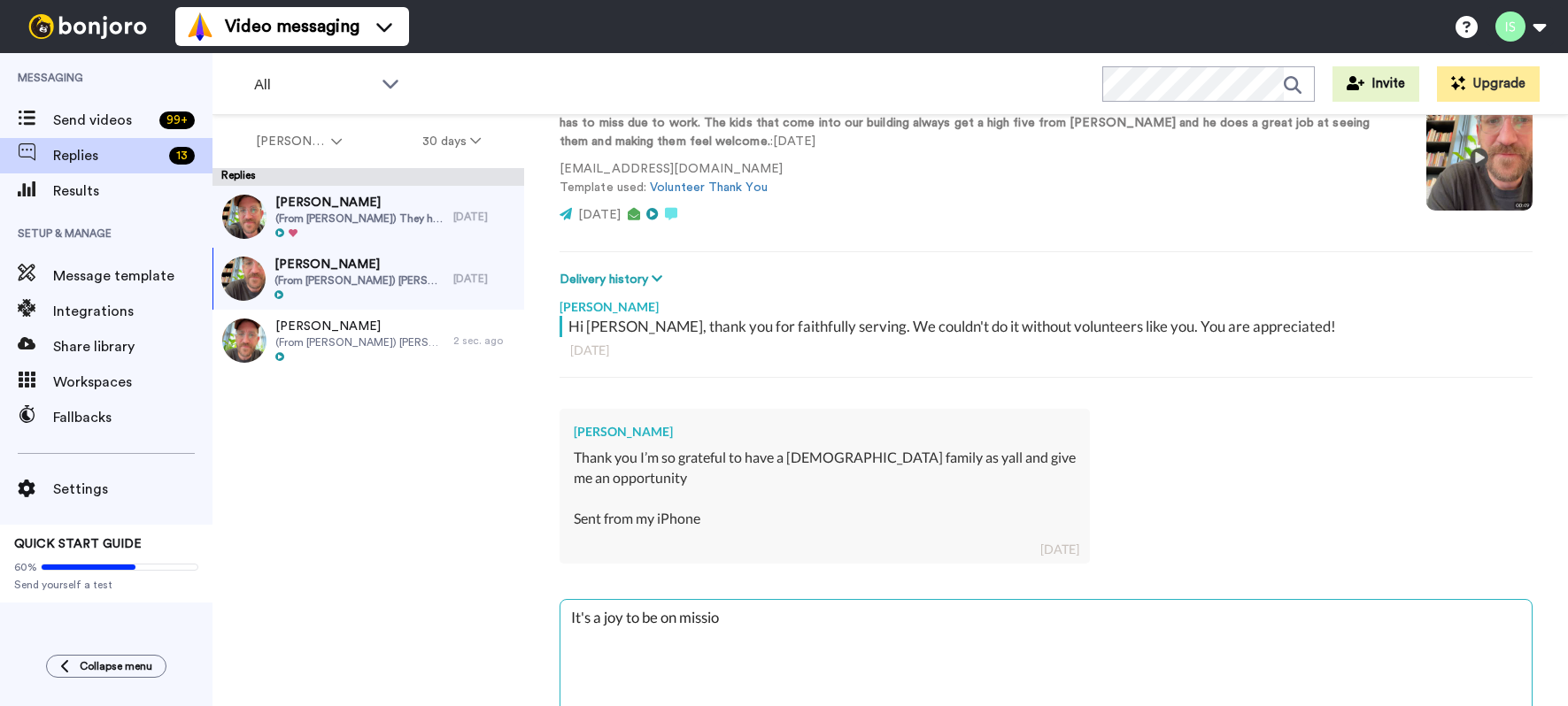
type textarea "x"
type textarea "It's a joy to be on mission"
type textarea "x"
type textarea "It's a joy to be on mission"
type textarea "x"
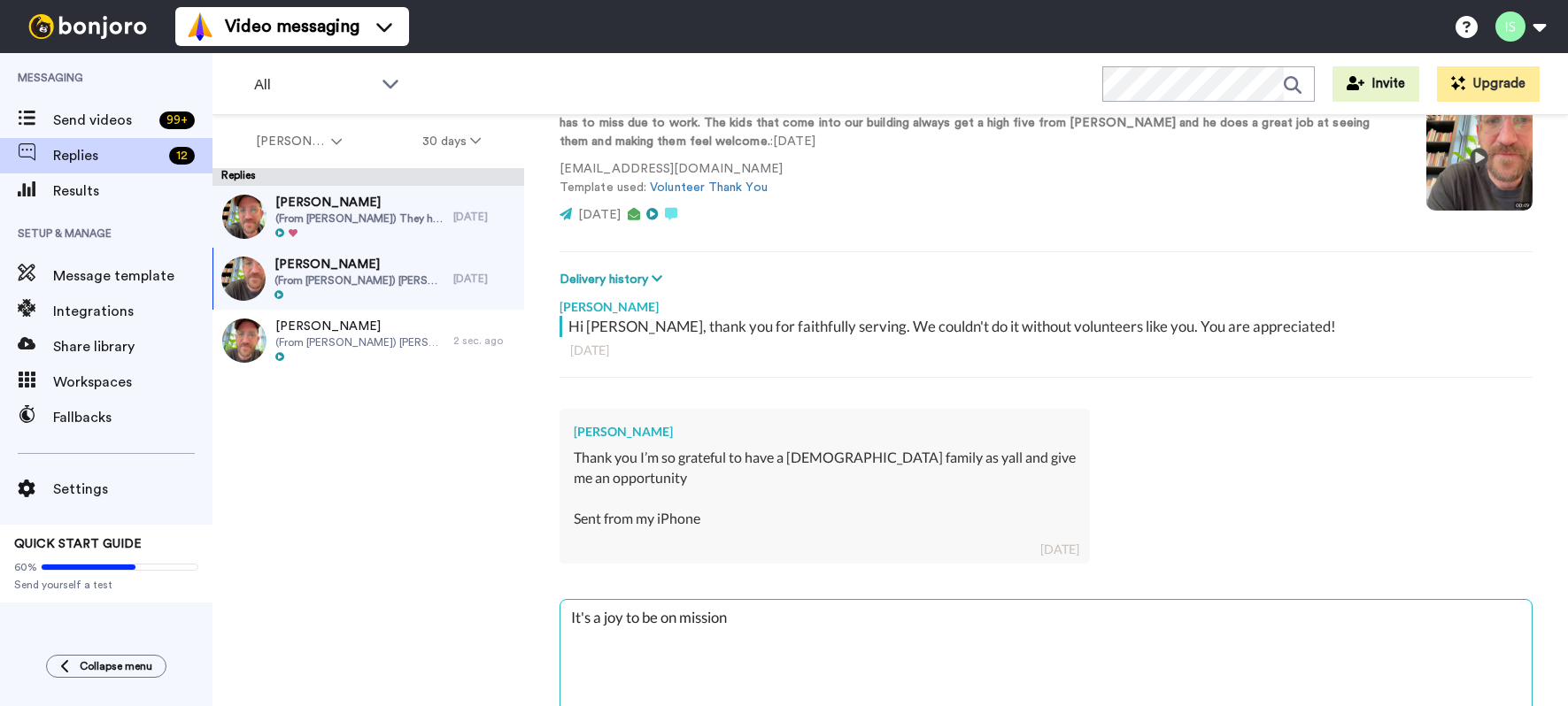
type textarea "It's a joy to be on mission w"
type textarea "x"
type textarea "It's a joy to be on mission wi"
type textarea "x"
type textarea "It's a joy to be on mission with"
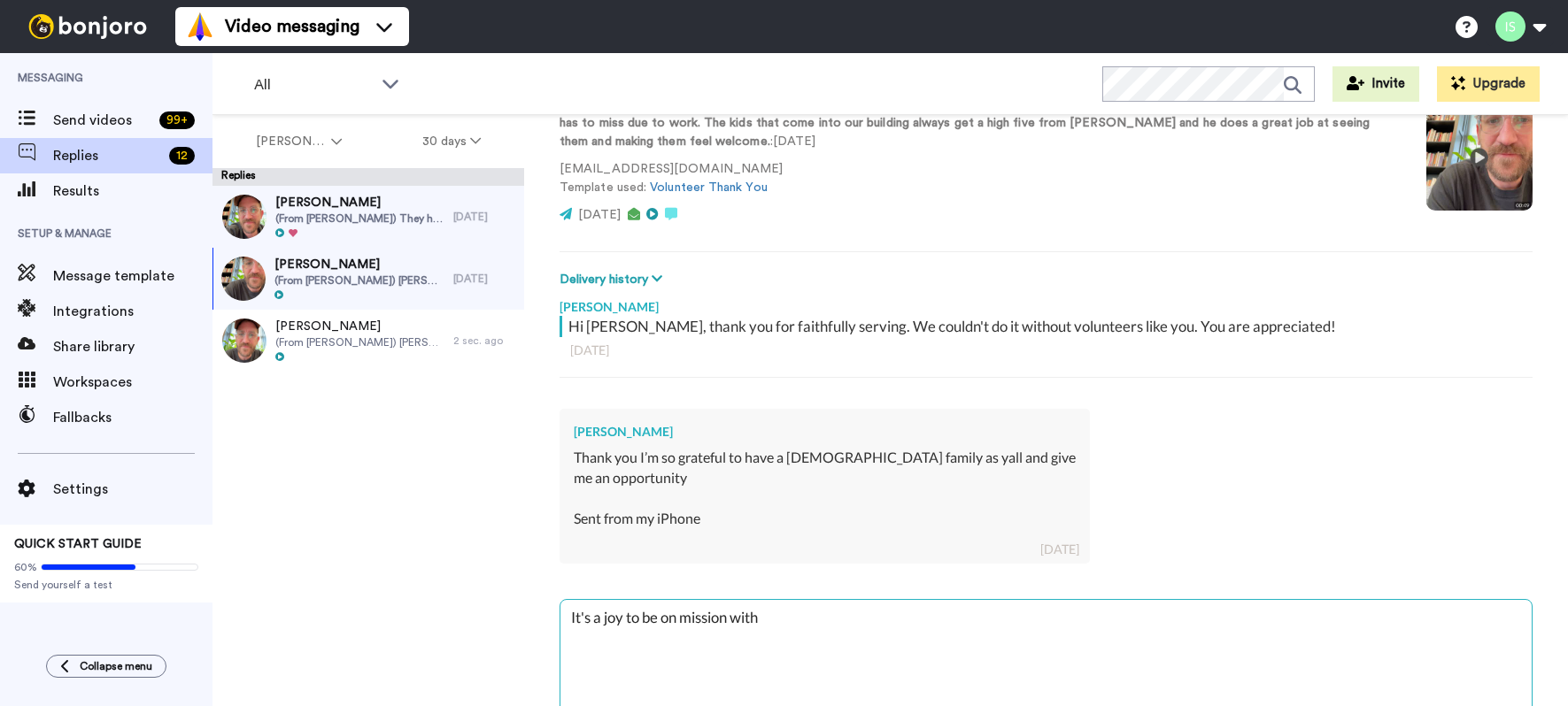
type textarea "x"
type textarea "It's a joy to be on mission with"
type textarea "x"
type textarea "It's a joy to be on mission with y"
type textarea "x"
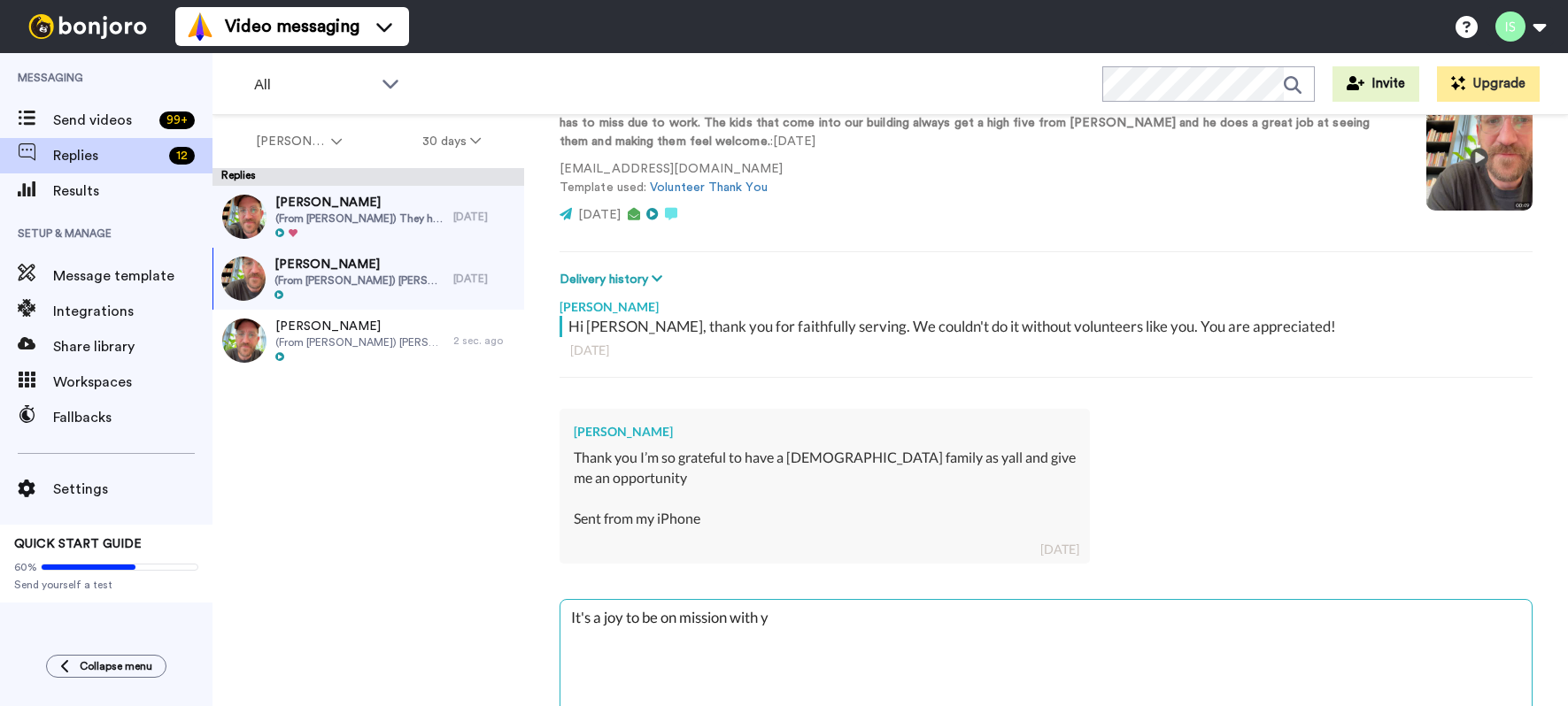
type textarea "It's a joy to be on mission with yo"
type textarea "x"
type textarea "It's a joy to be on mission with you"
type textarea "x"
type textarea "It's a joy to be on mission with you,"
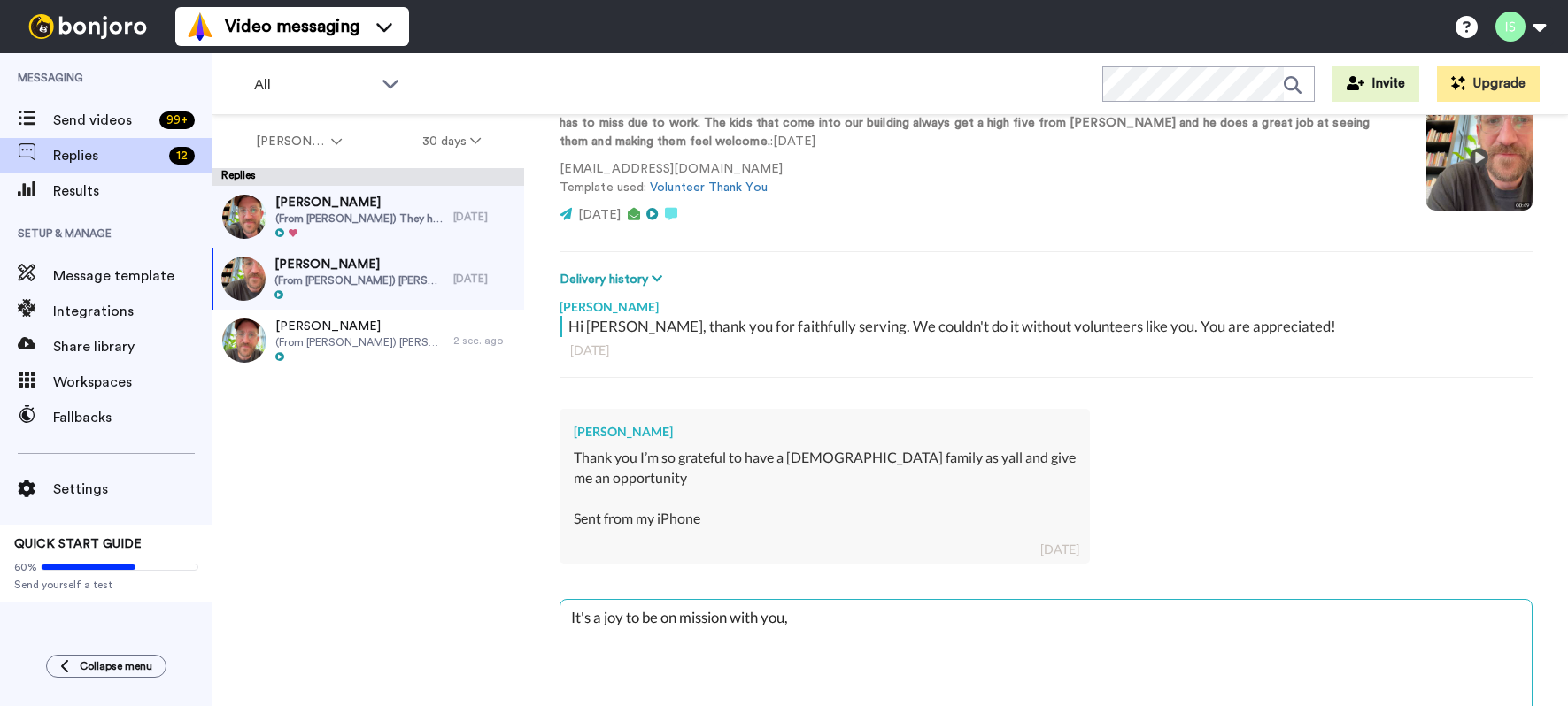
type textarea "x"
type textarea "It's a joy to be on mission with you,"
type textarea "x"
type textarea "It's a joy to be on mission with you, b"
type textarea "x"
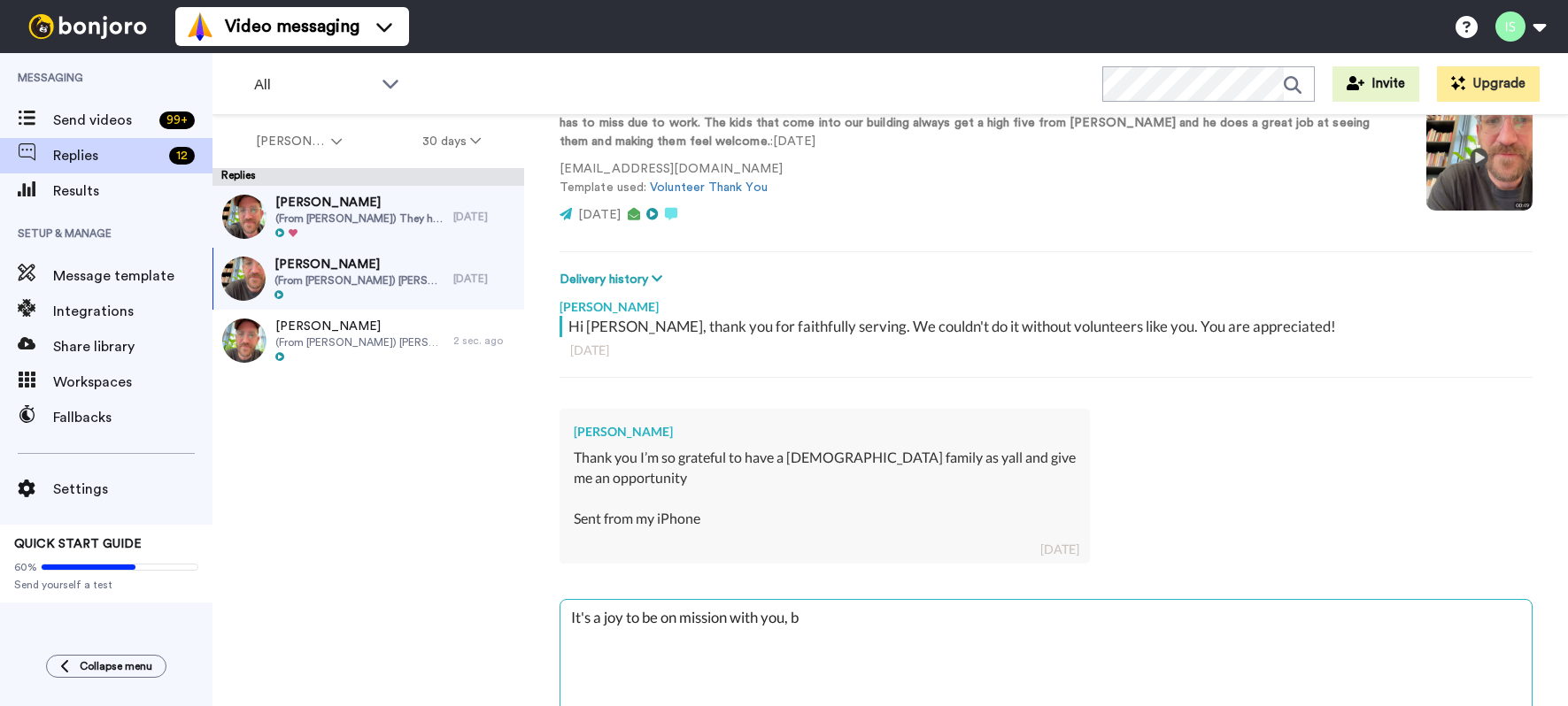
type textarea "It's a joy to be on mission with you, br"
type textarea "x"
type textarea "It's a joy to be on mission with you, bro"
type textarea "x"
type textarea "It's a joy to be on mission with you, brot"
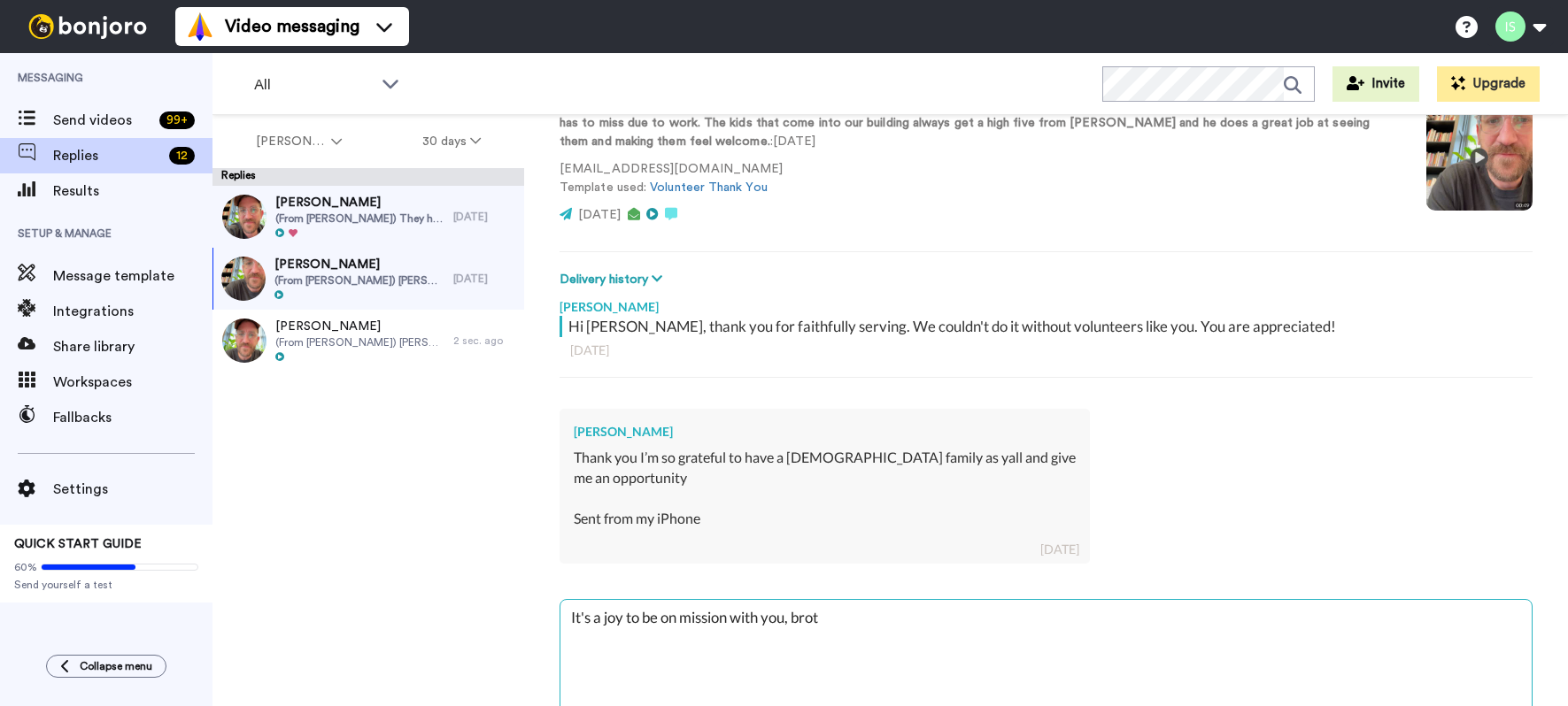
type textarea "x"
type textarea "It's a joy to be on mission with you, broth"
type textarea "x"
type textarea "It's a joy to be on mission with you, brothe"
type textarea "x"
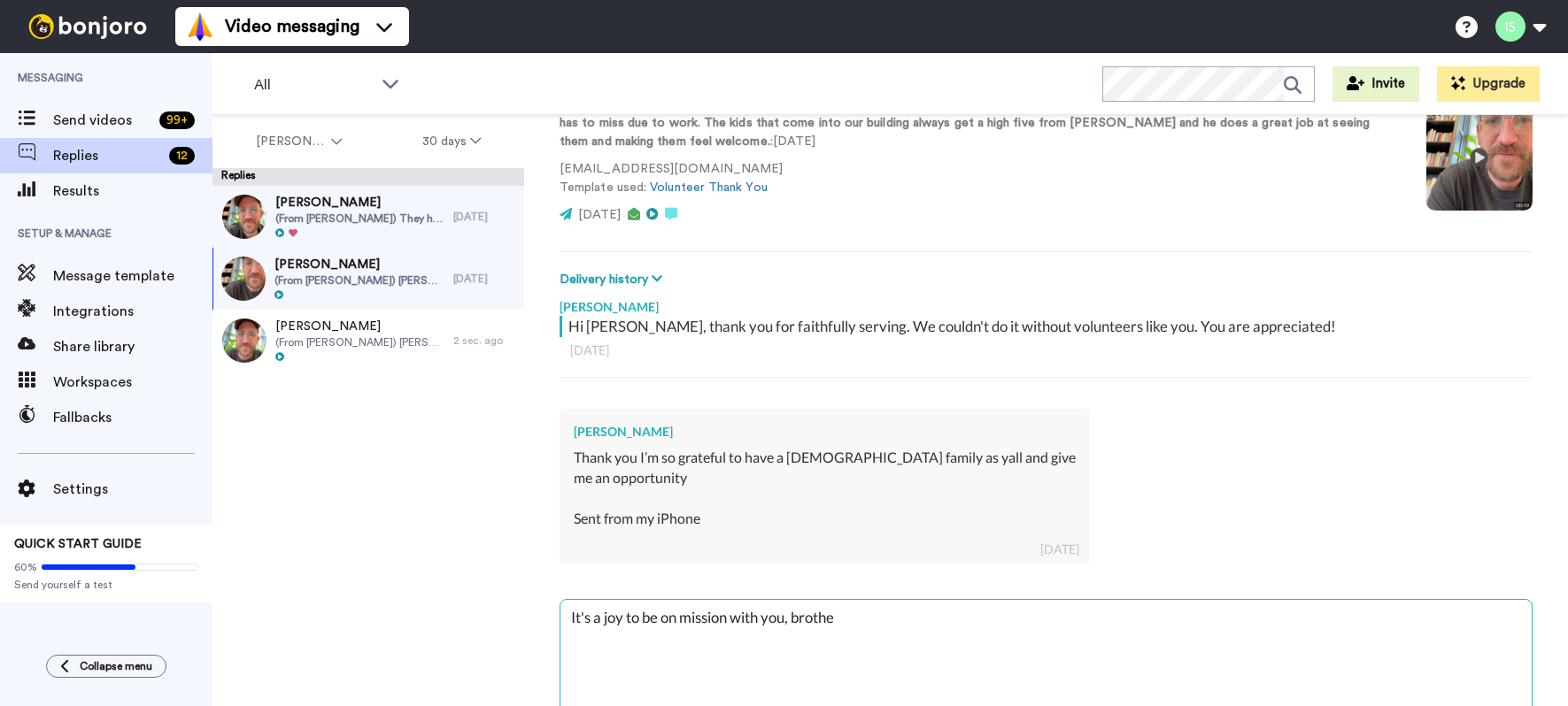
type textarea "It's a joy to be on mission with you, brother"
type textarea "x"
type textarea "It's a joy to be on mission with you, brother!"
type textarea "x"
type textarea "It's a joy to be on mission with you, brother!"
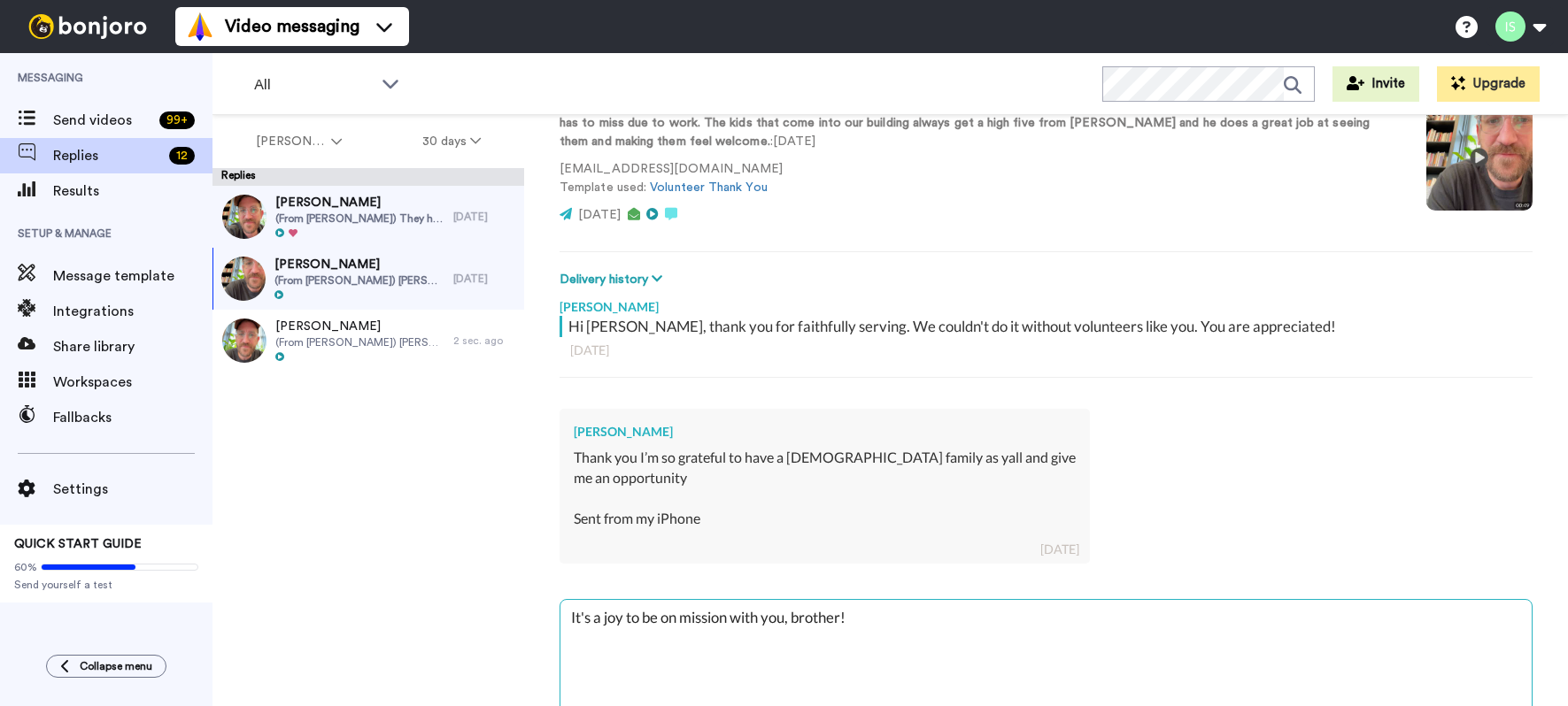
scroll to position [224, 0]
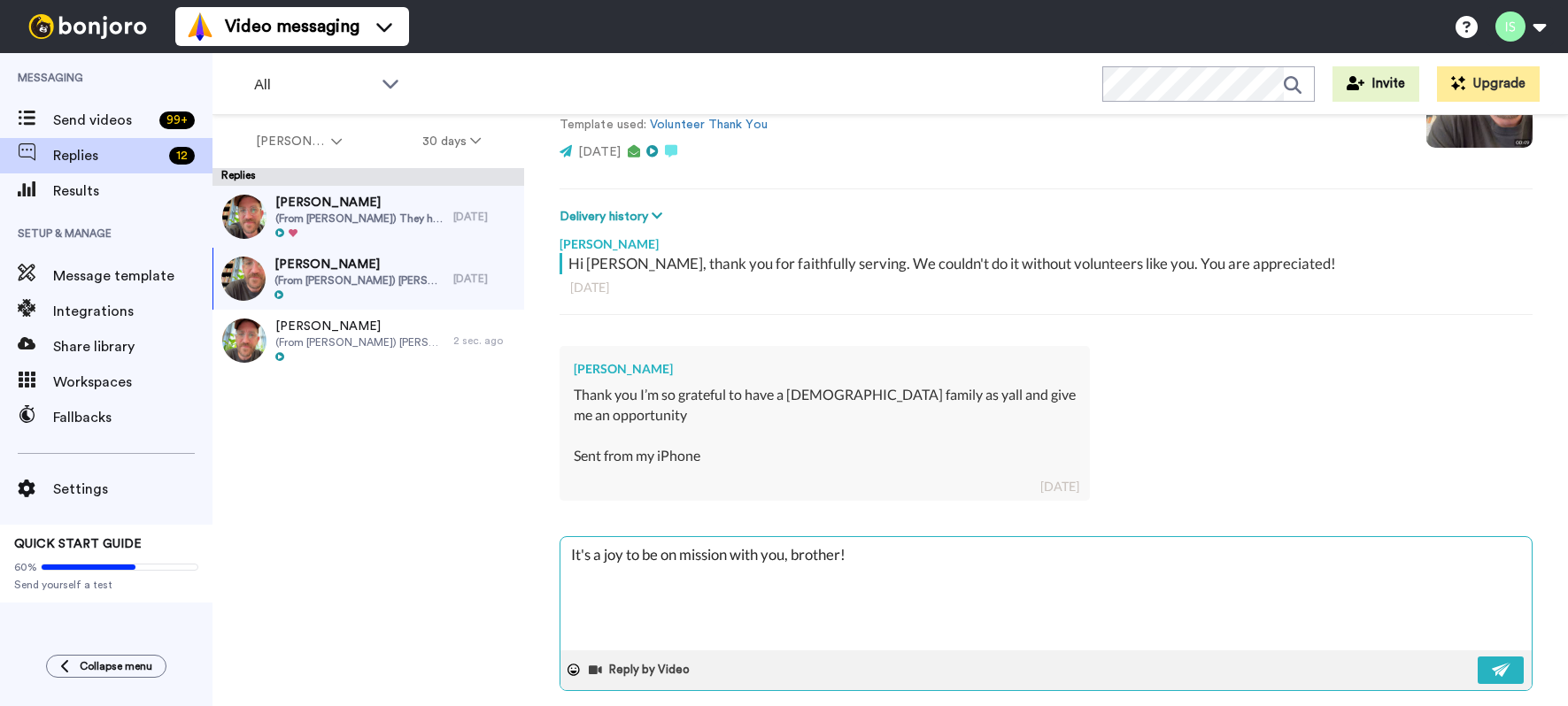
type textarea "x"
type textarea "It's a joy to be on mission with you, brother! G"
type textarea "x"
type textarea "It's a joy to be on mission with you, brother! Gr"
type textarea "x"
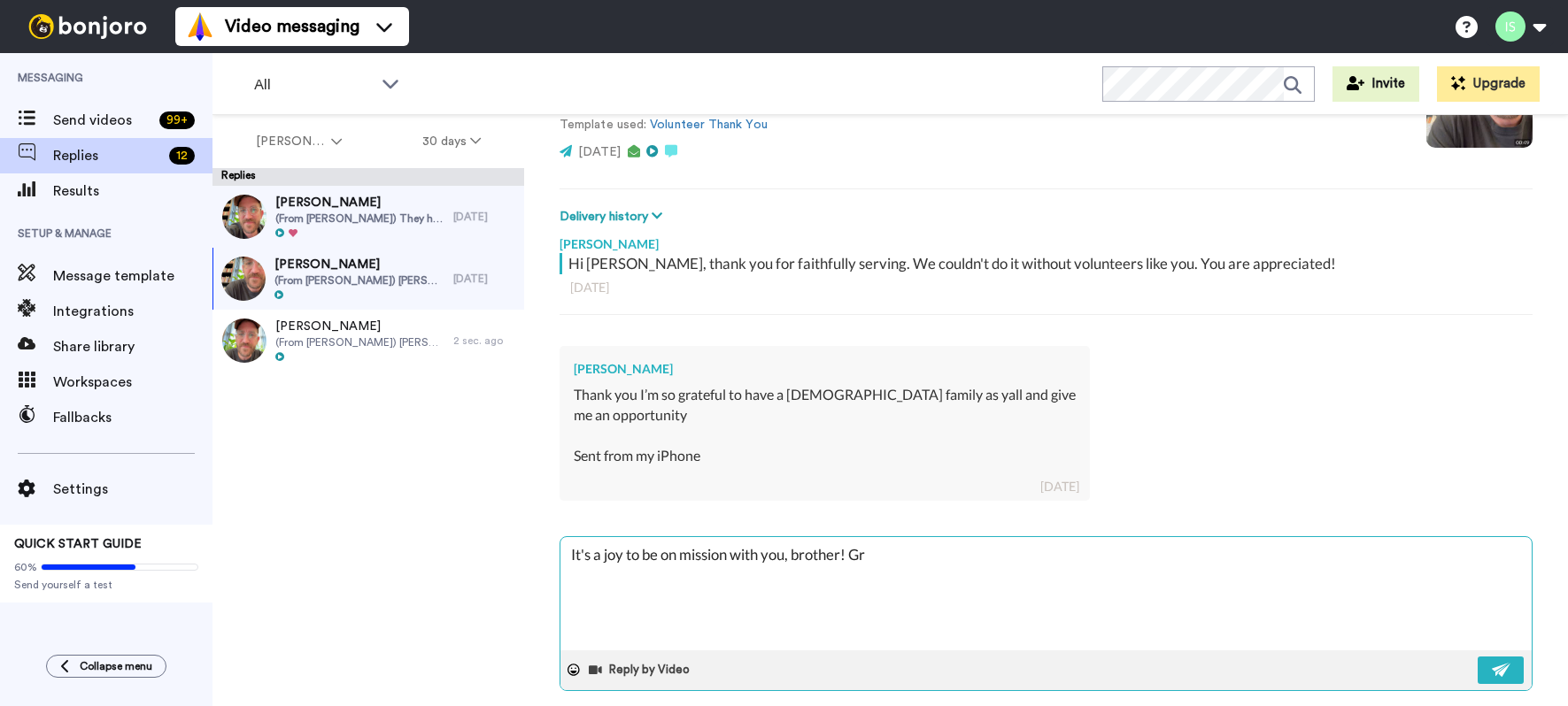
type textarea "It's a joy to be on mission with you, brother! Gra"
type textarea "x"
type textarea "It's a joy to be on mission with you, brother! Grat"
type textarea "x"
type textarea "It's a joy to be on mission with you, brother! Grate"
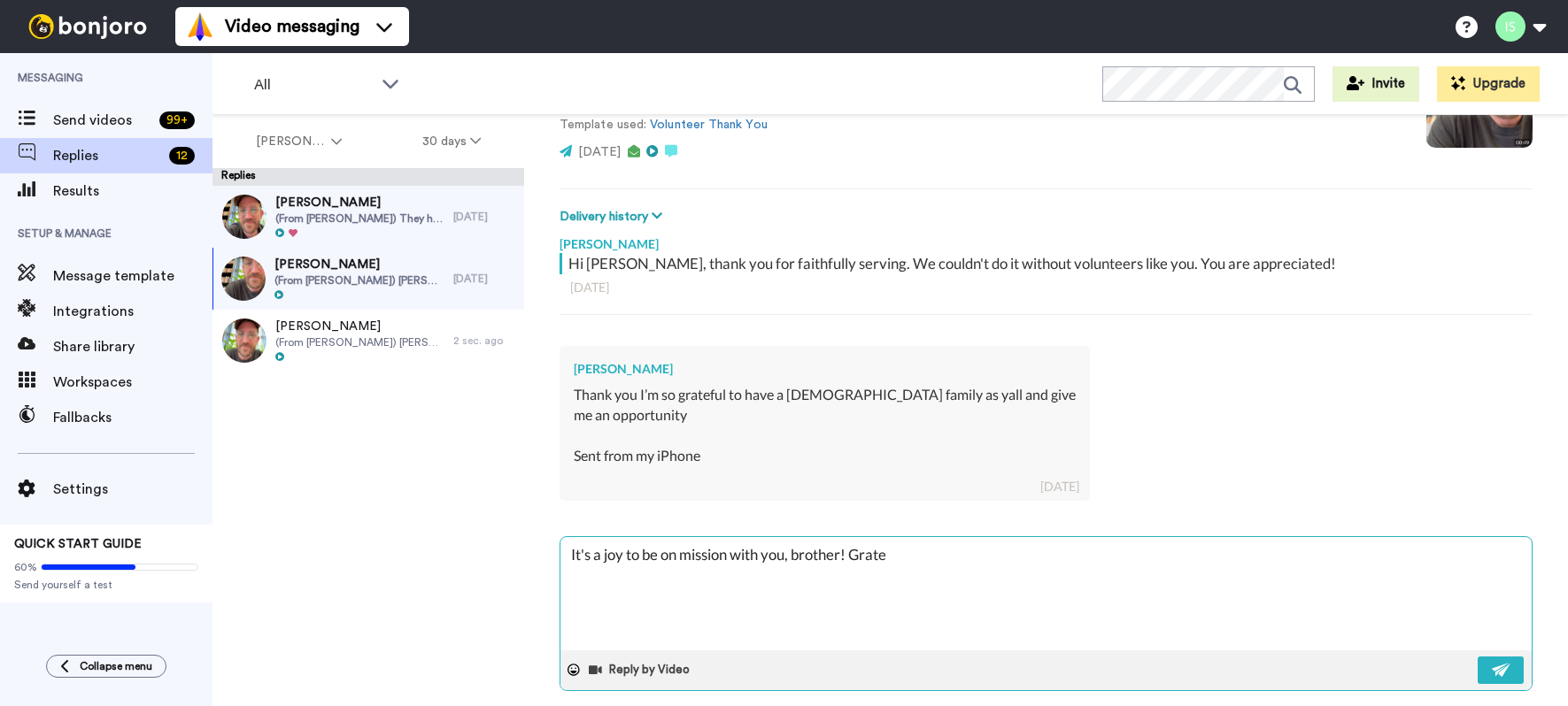
type textarea "x"
type textarea "It's a joy to be on mission with you, brother! Gratef"
type textarea "x"
type textarea "It's a joy to be on mission with you, brother! Gratefu"
type textarea "x"
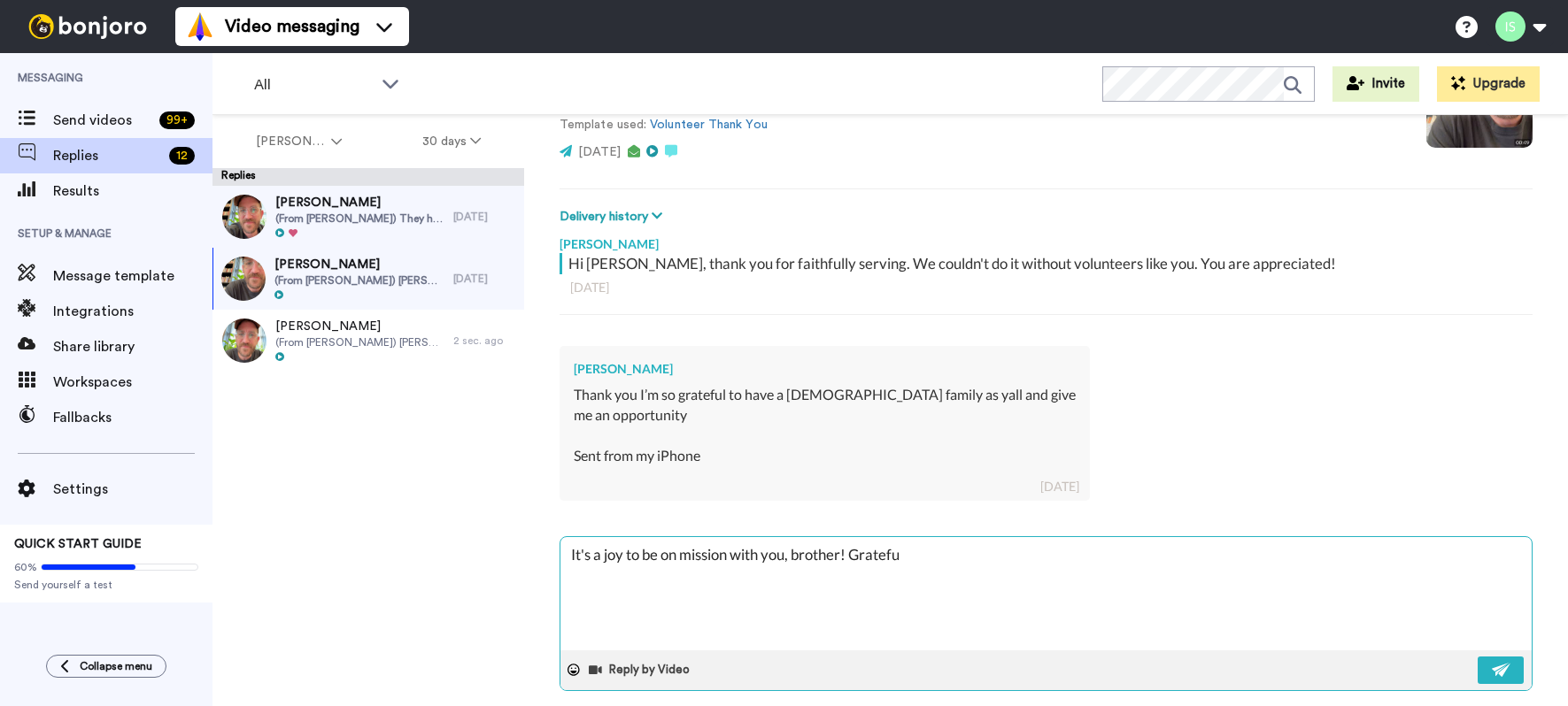
type textarea "It's a joy to be on mission with you, brother! Gratefuk"
type textarea "x"
type textarea "It's a joy to be on mission with you, brother! Gratefuk f"
type textarea "x"
type textarea "It's a joy to be on mission with you, brother! Gratefuk"
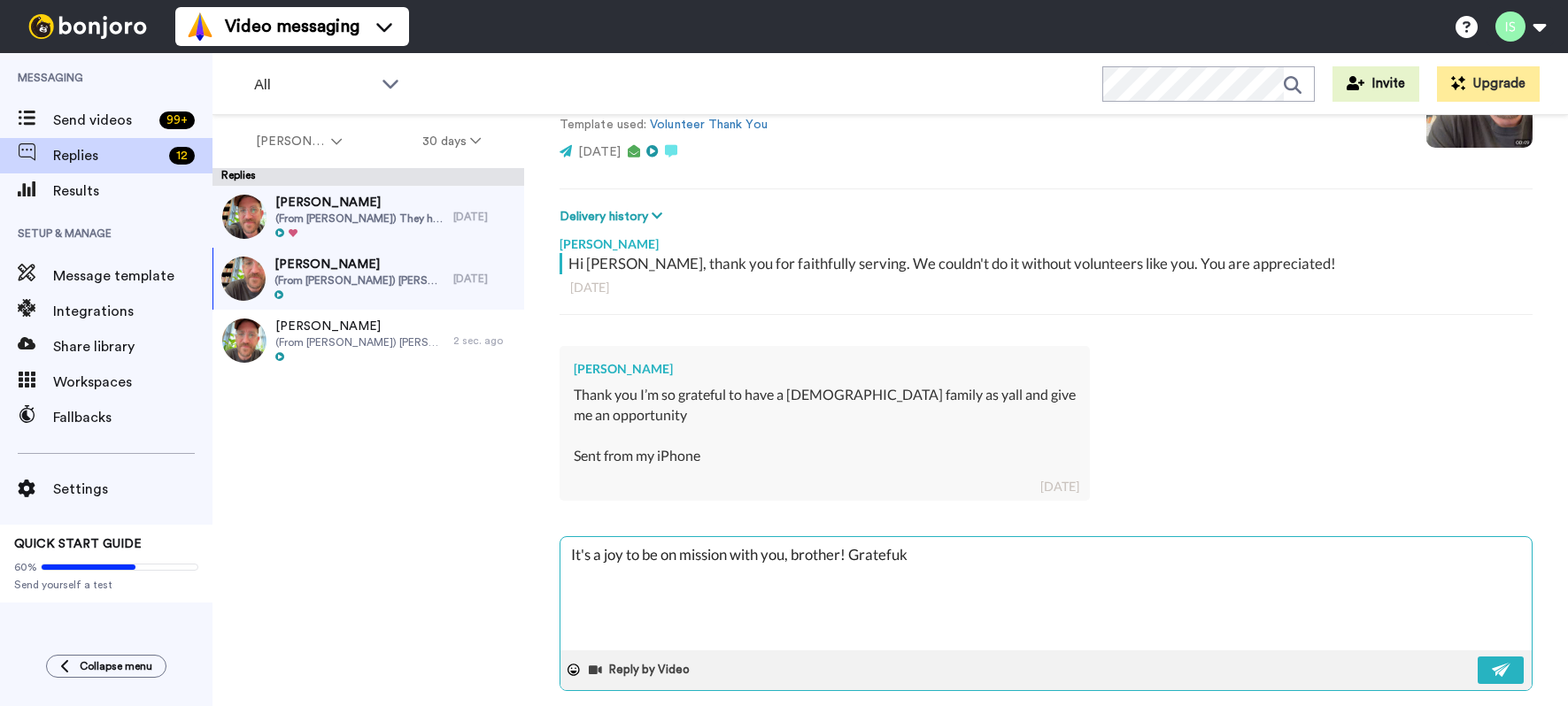
type textarea "x"
type textarea "It's a joy to be on mission with you, brother! Gratefuk"
type textarea "x"
type textarea "It's a joy to be on mission with you, brother! Gratefu"
type textarea "x"
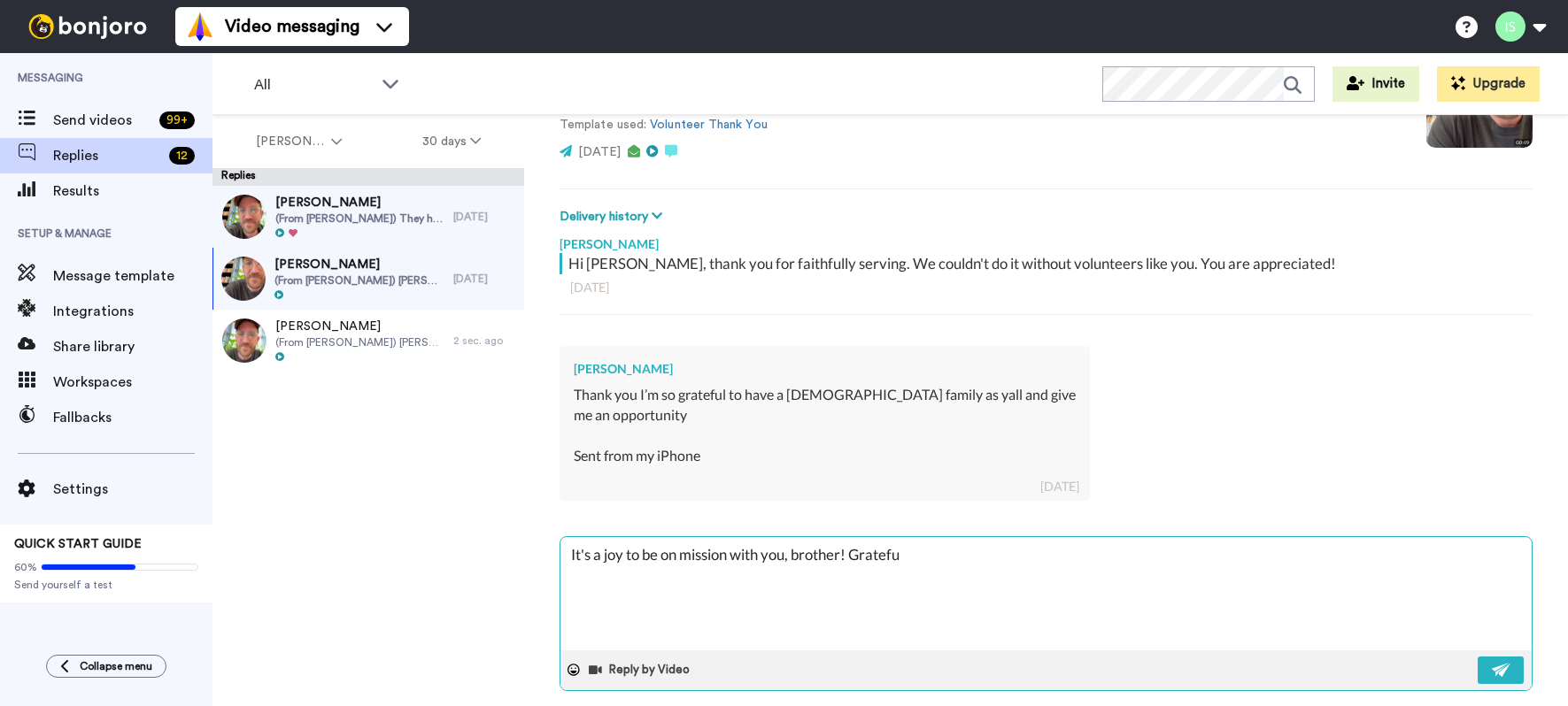
type textarea "It's a joy to be on mission with you, brother! Gratef"
type textarea "x"
type textarea "It's a joy to be on mission with you, brother! Gratefu"
type textarea "x"
type textarea "It's a joy to be on mission with you, brother! Grateful"
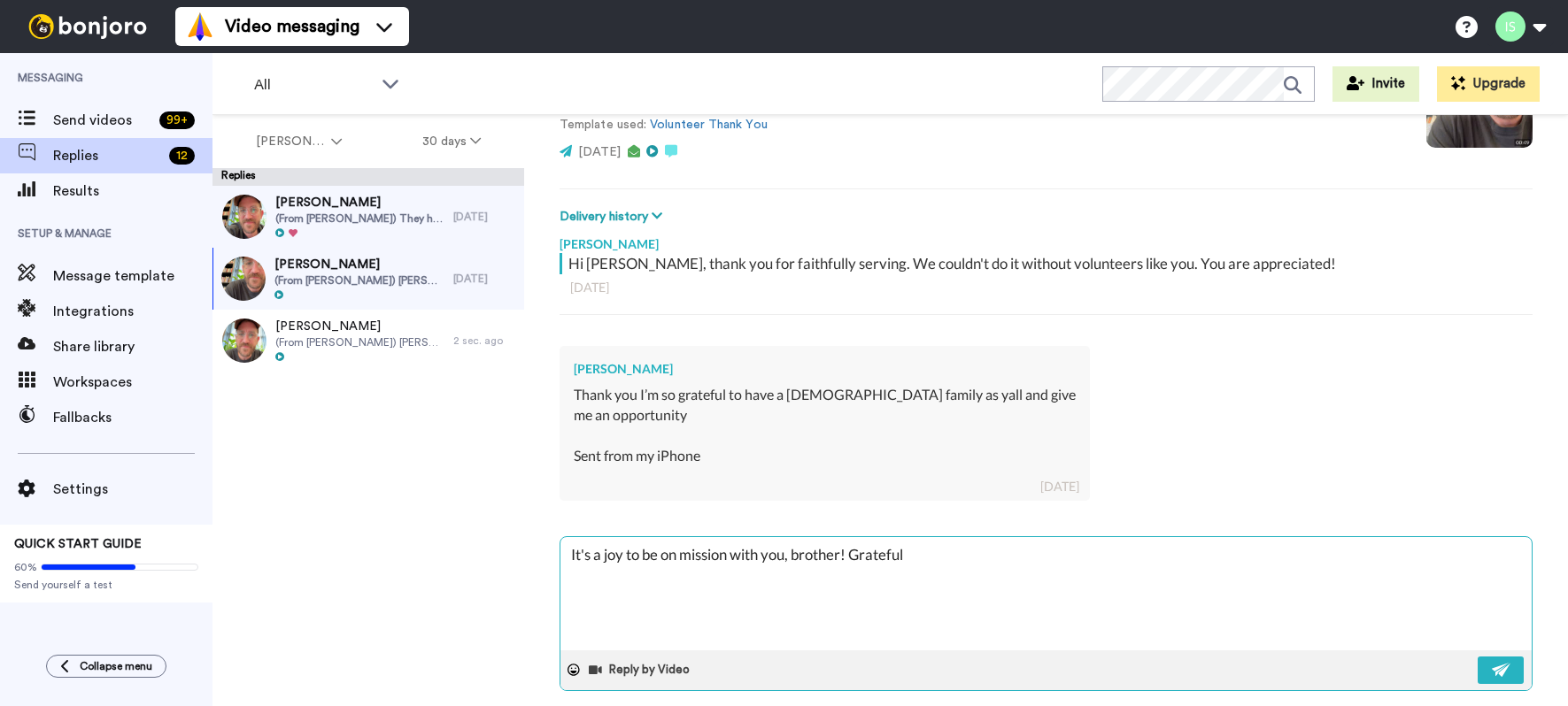
type textarea "x"
type textarea "It's a joy to be on mission with you, brother! Grateful"
type textarea "x"
type textarea "It's a joy to be on mission with you, brother! Grateful f"
type textarea "x"
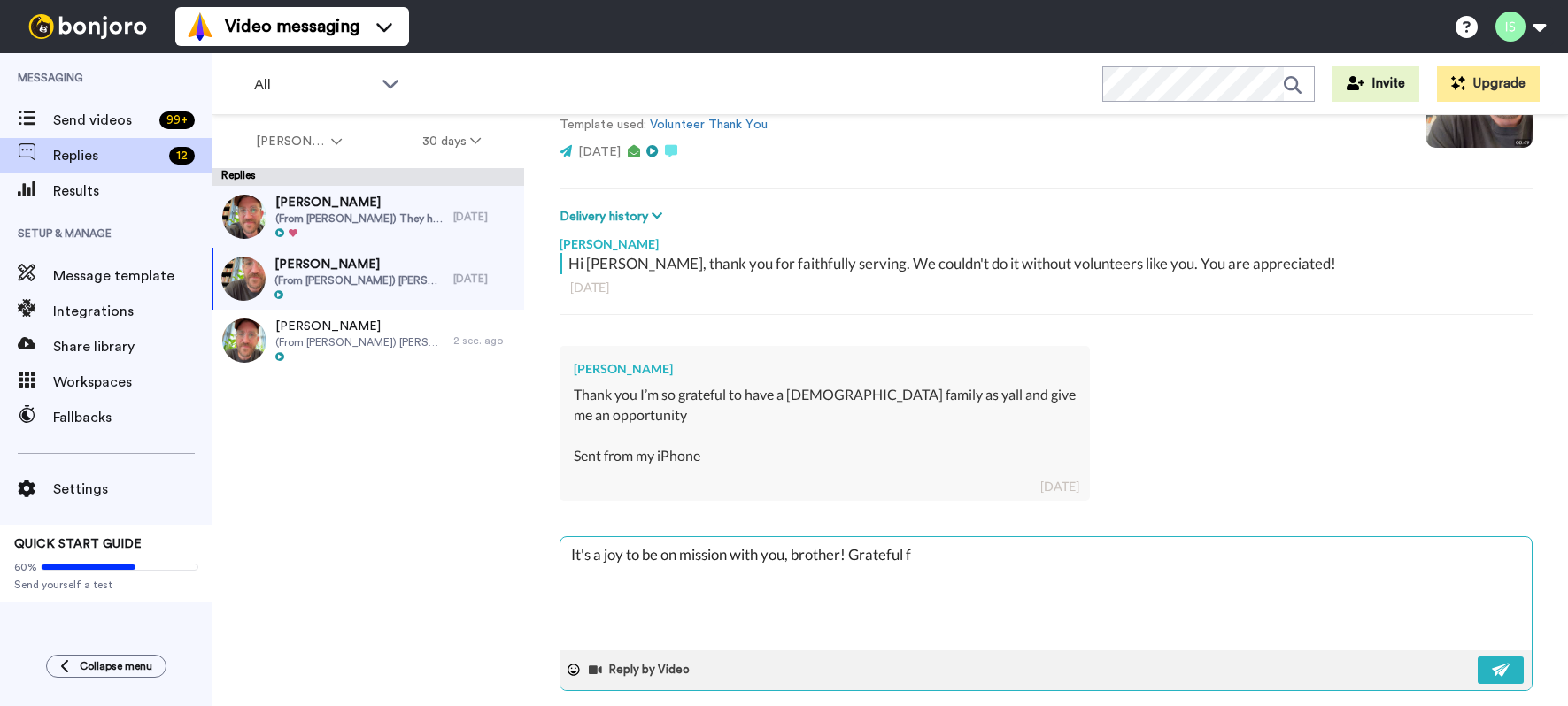
type textarea "It's a joy to be on mission with you, brother! Grateful fo"
type textarea "x"
type textarea "It's a joy to be on mission with you, brother! Grateful for"
click at [1491, 663] on img at bounding box center [1501, 669] width 19 height 14
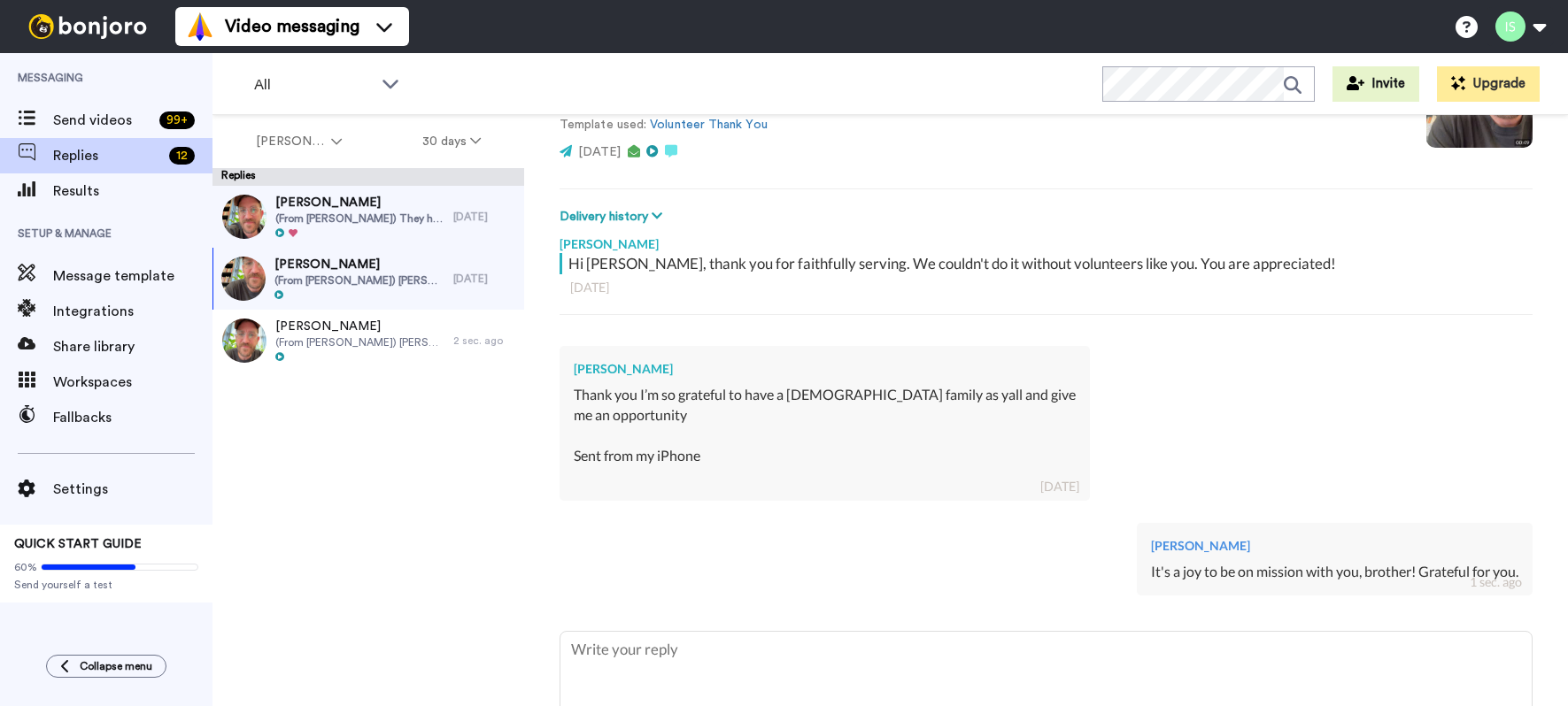
scroll to position [319, 0]
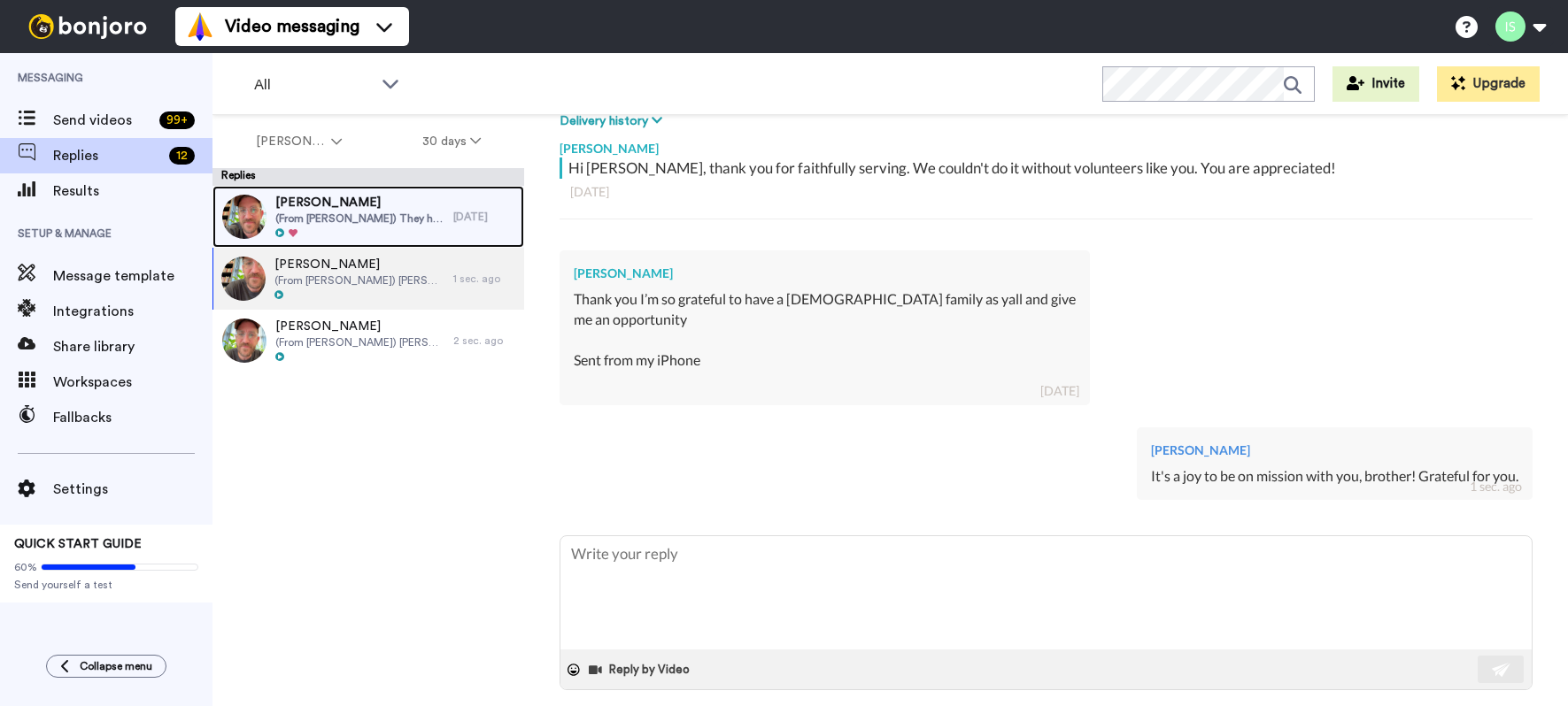
click at [366, 211] on span "(From Brandon) They have served in SH, COL, Youth and conferences. They are a h…" at bounding box center [359, 218] width 169 height 14
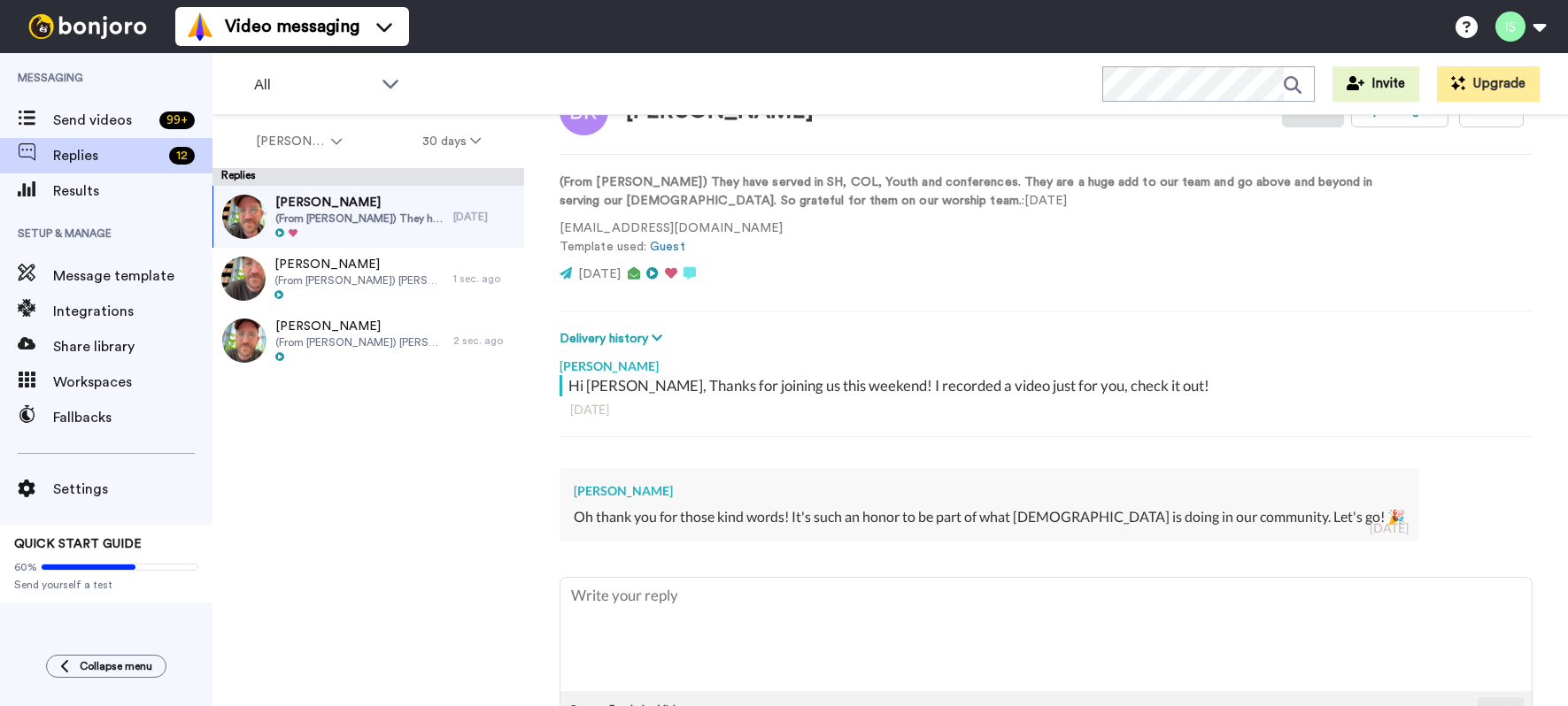
scroll to position [80, 0]
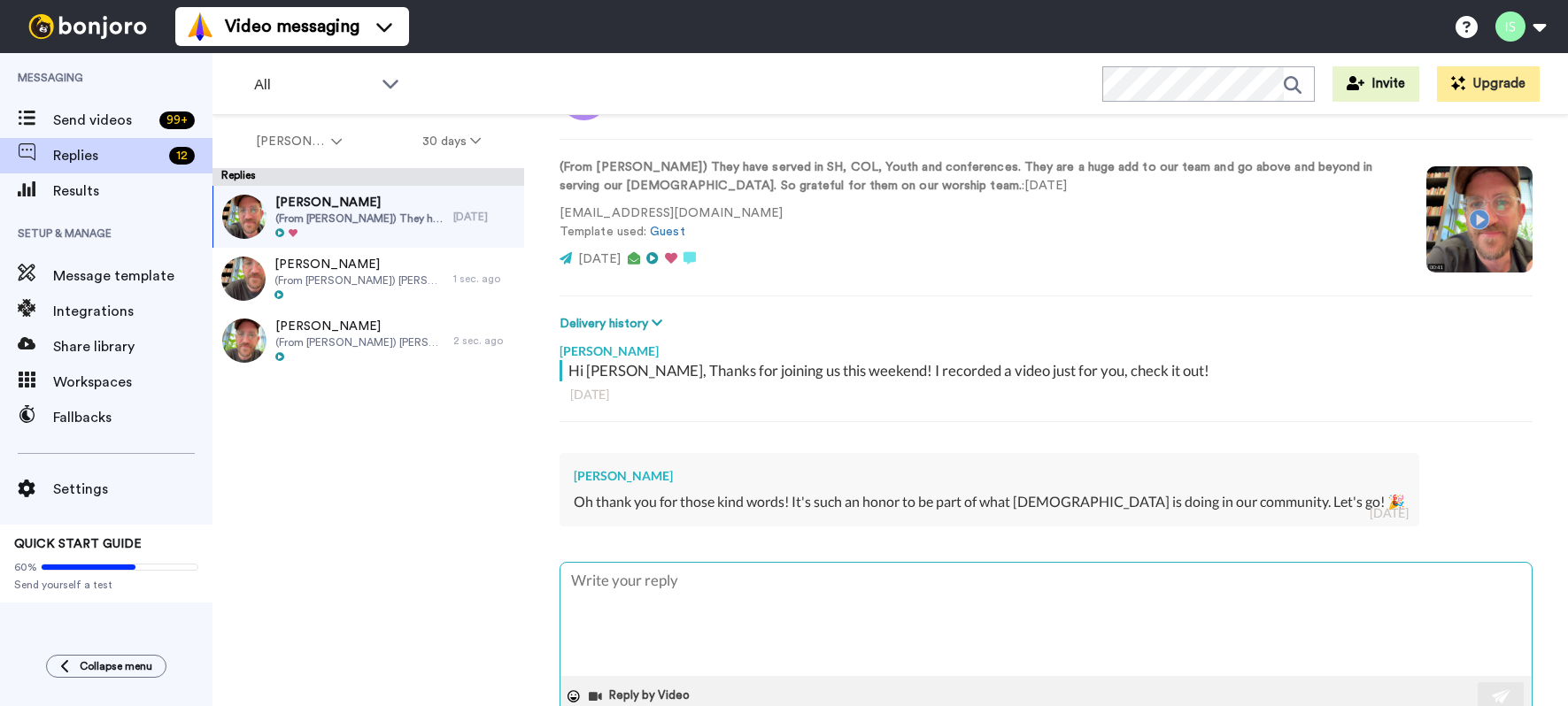
click at [699, 628] on textarea at bounding box center [1046, 619] width 971 height 114
click at [1468, 680] on div "Reply by Video" at bounding box center [1046, 696] width 971 height 40
click at [1486, 691] on button at bounding box center [1501, 697] width 46 height 28
